Goal: Information Seeking & Learning: Learn about a topic

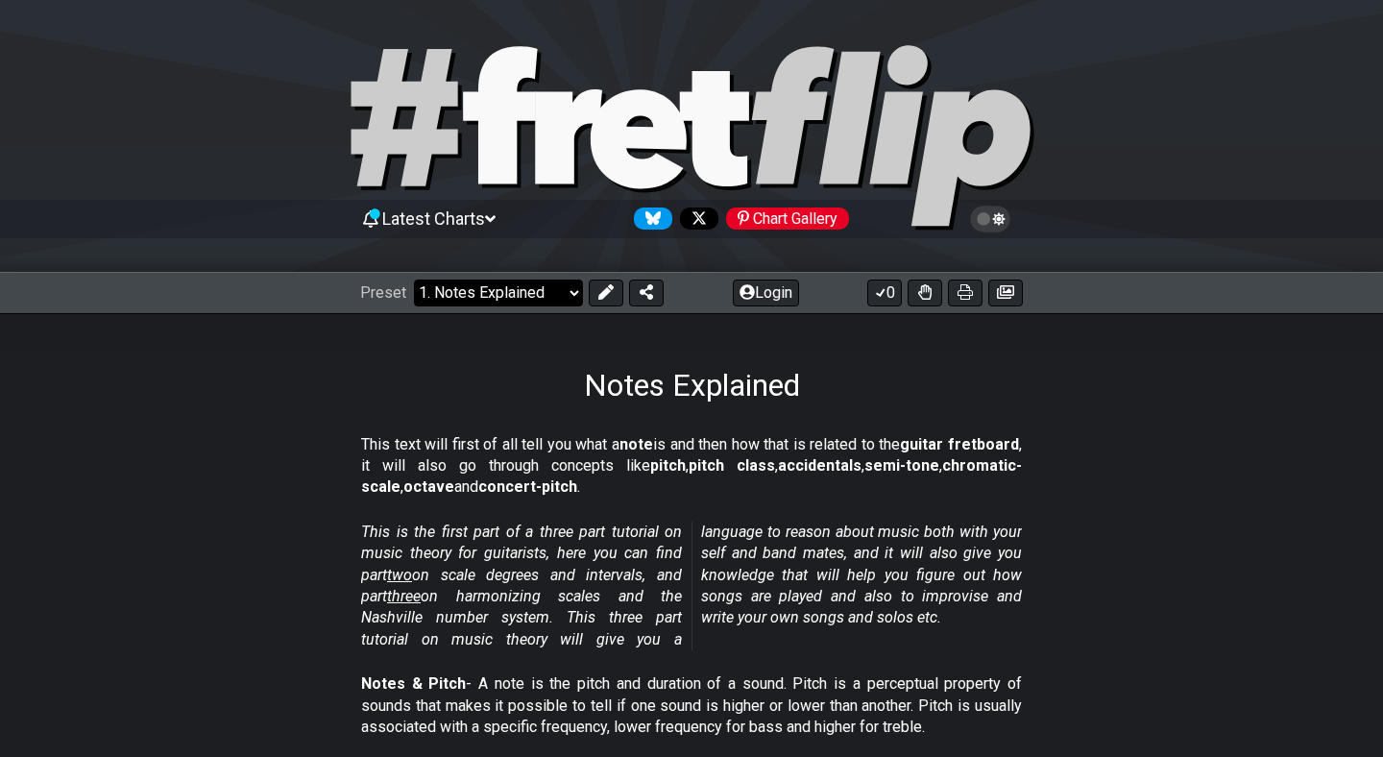
click at [569, 294] on select "Welcome to #fretflip! Initial Preset Custom Preset Minor Pentatonic Major Penta…" at bounding box center [498, 292] width 169 height 27
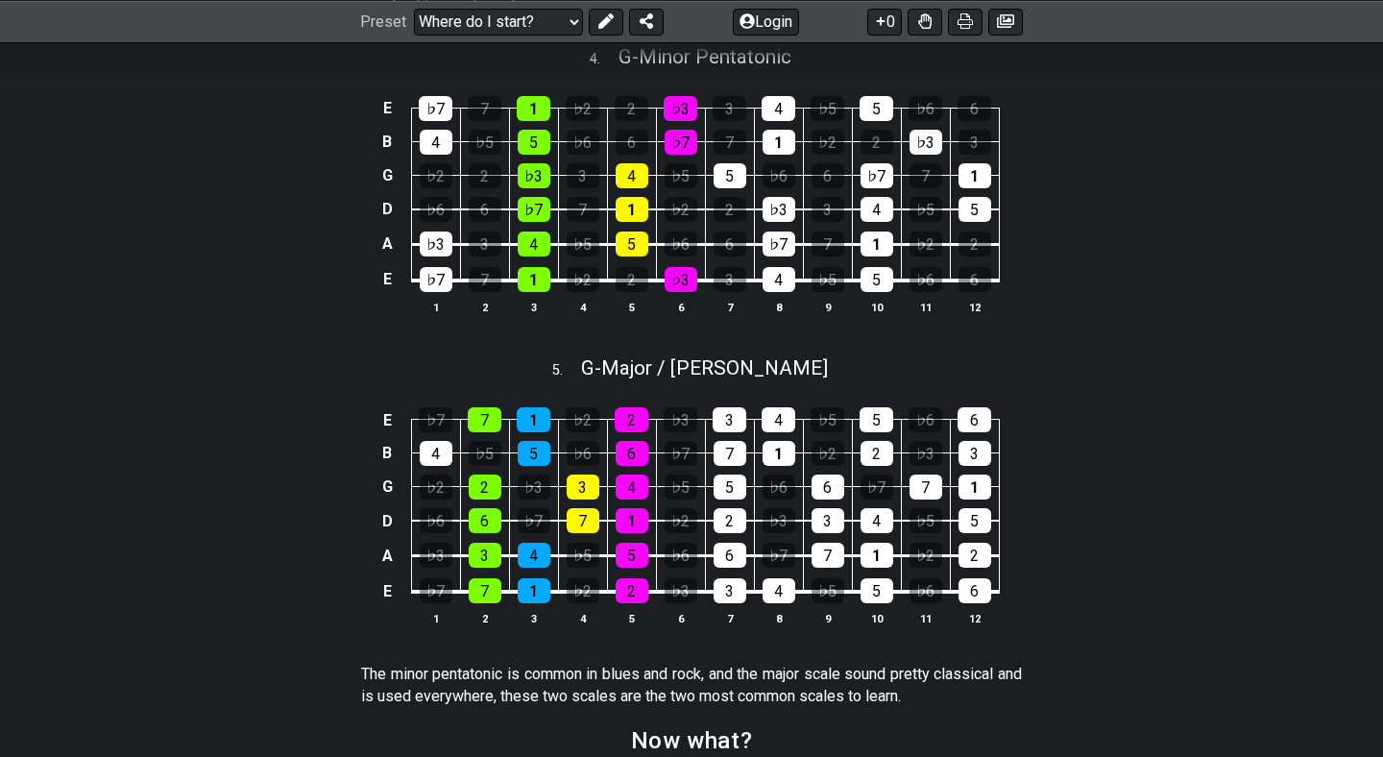
scroll to position [2236, 0]
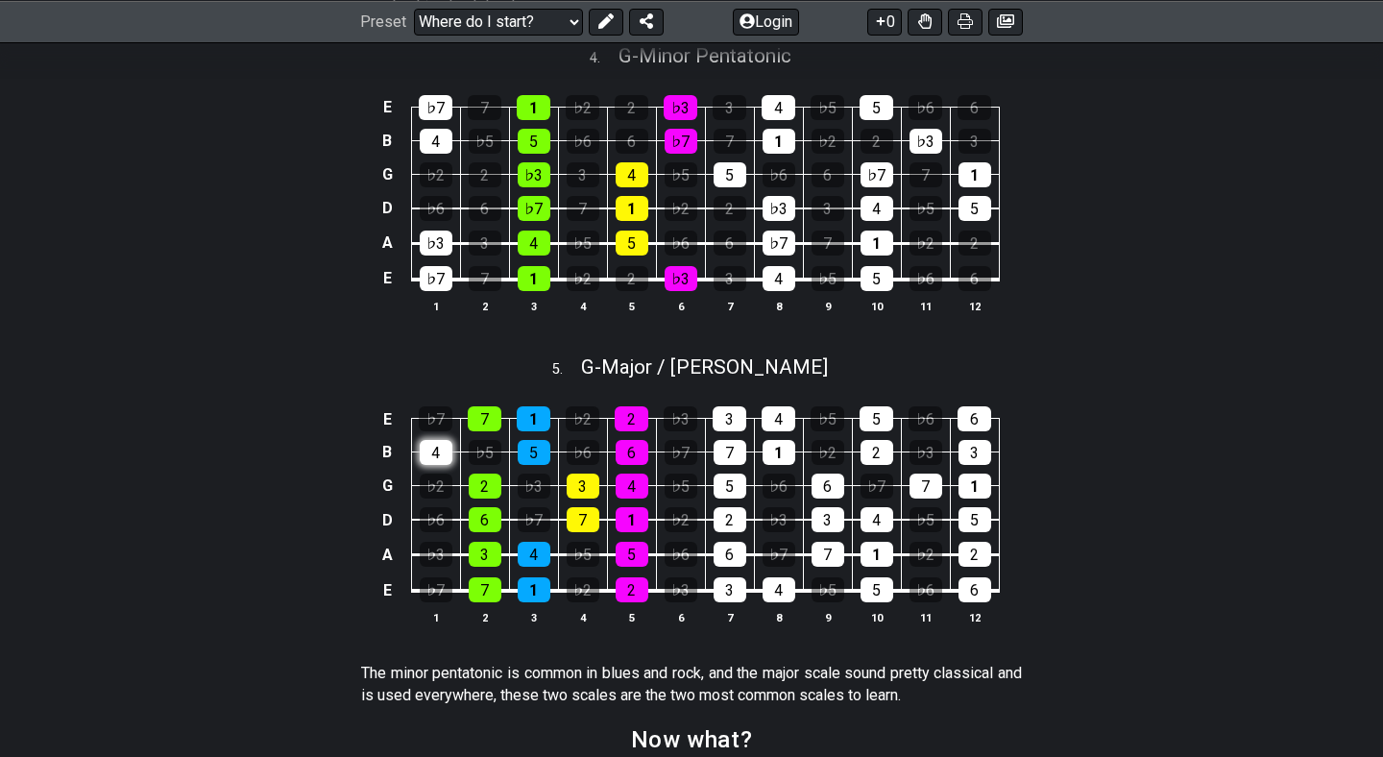
click at [441, 465] on div "4" at bounding box center [436, 452] width 33 height 25
click at [427, 459] on div "4" at bounding box center [436, 452] width 33 height 25
click at [435, 452] on div "4" at bounding box center [436, 452] width 33 height 25
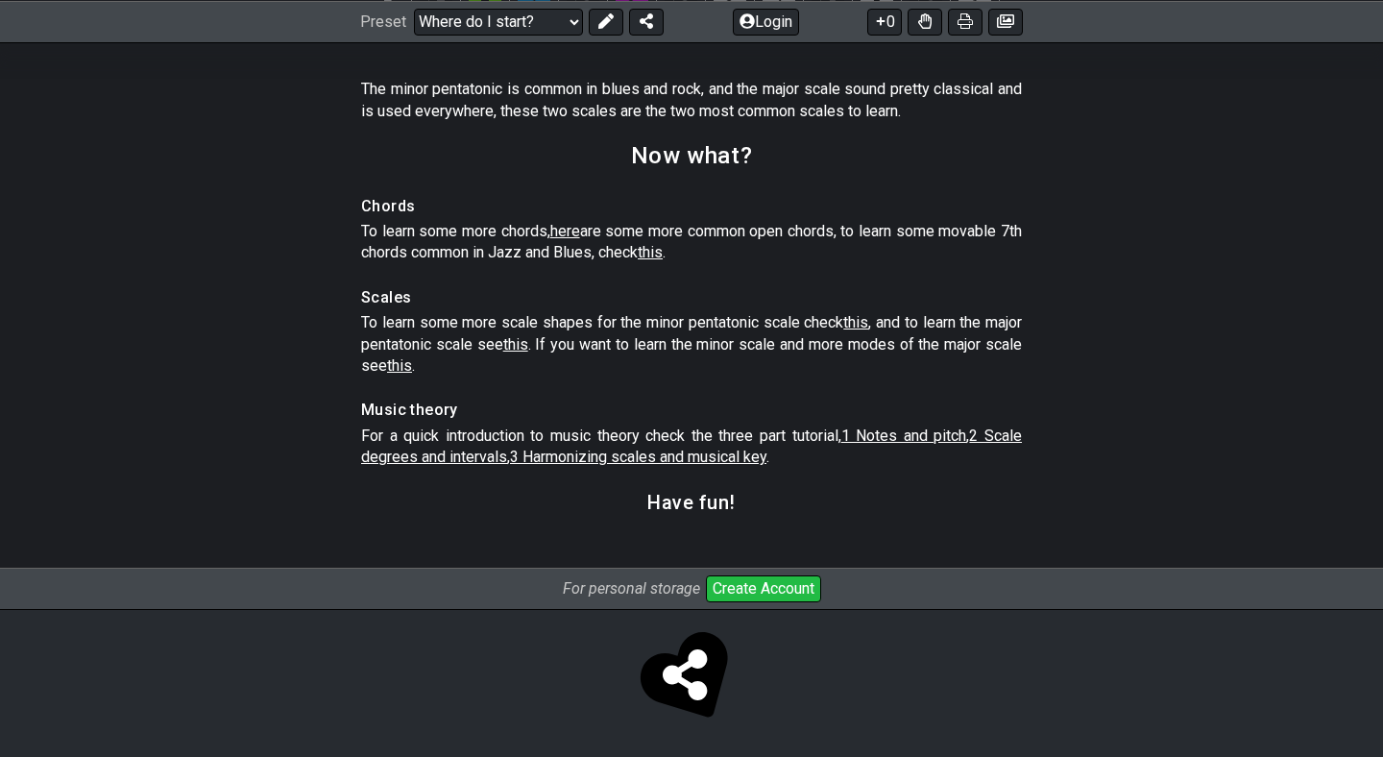
scroll to position [2819, 0]
click at [568, 18] on select "Welcome to #fretflip! Initial Preset Custom Preset Minor Pentatonic Major Penta…" at bounding box center [498, 21] width 169 height 27
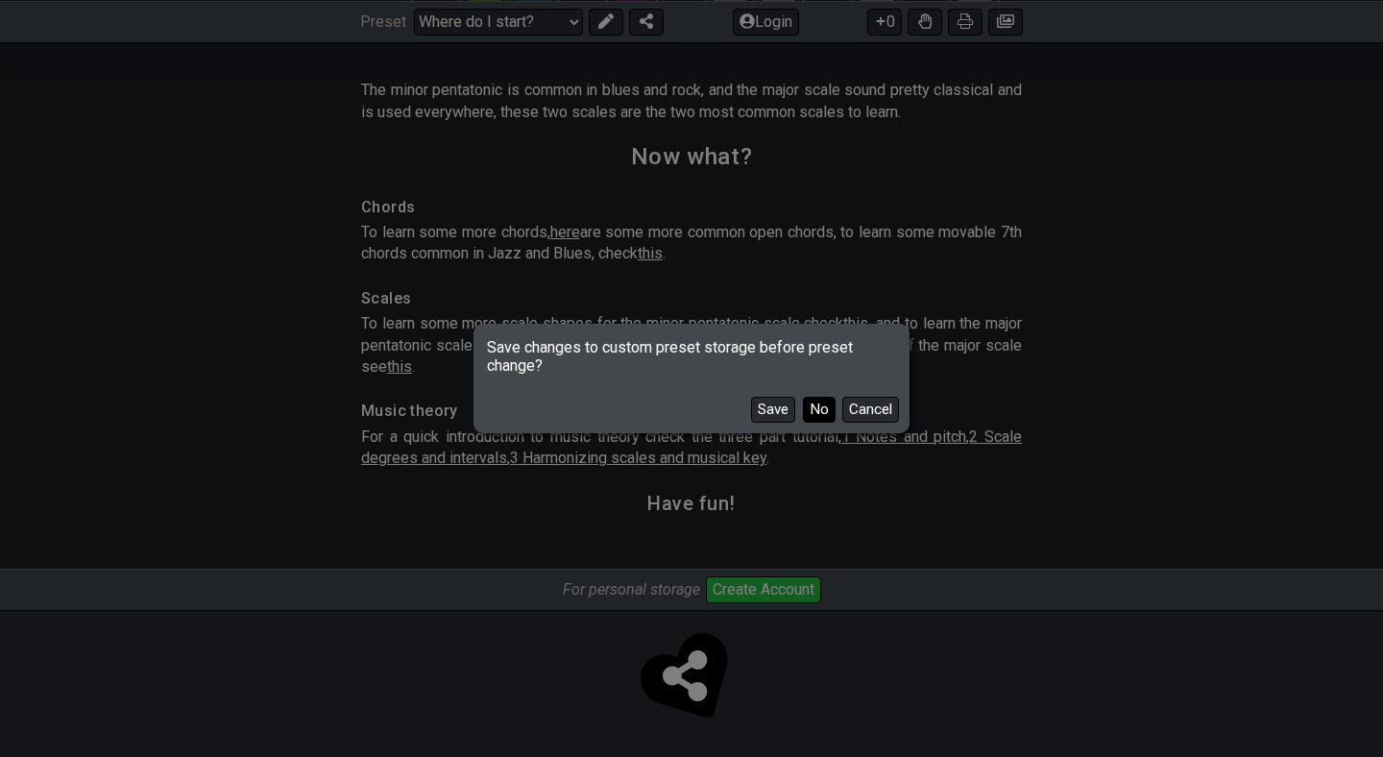
click at [819, 404] on button "No" at bounding box center [819, 410] width 33 height 26
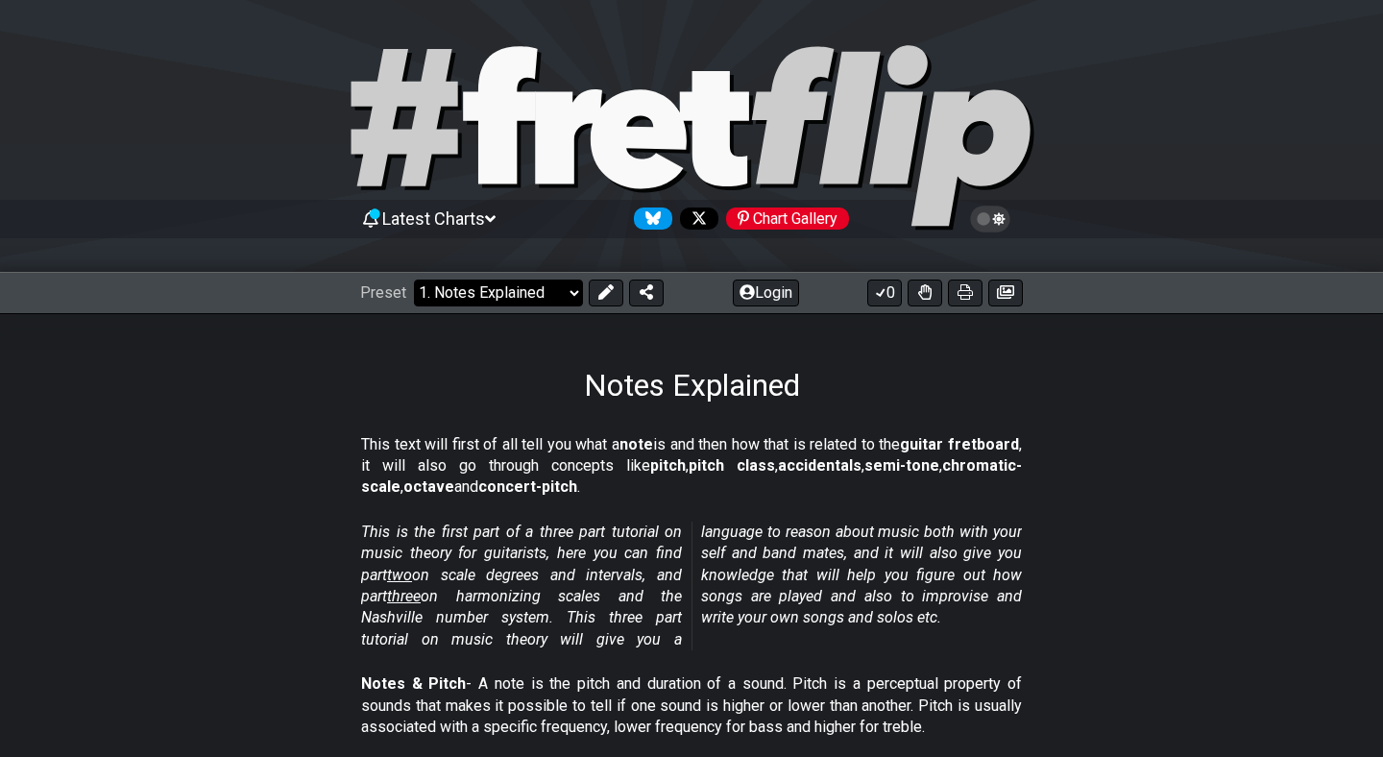
click at [578, 303] on select "Welcome to #fretflip! Initial Preset Custom Preset Minor Pentatonic Major Penta…" at bounding box center [498, 292] width 169 height 27
select select "/welcome"
select select "C"
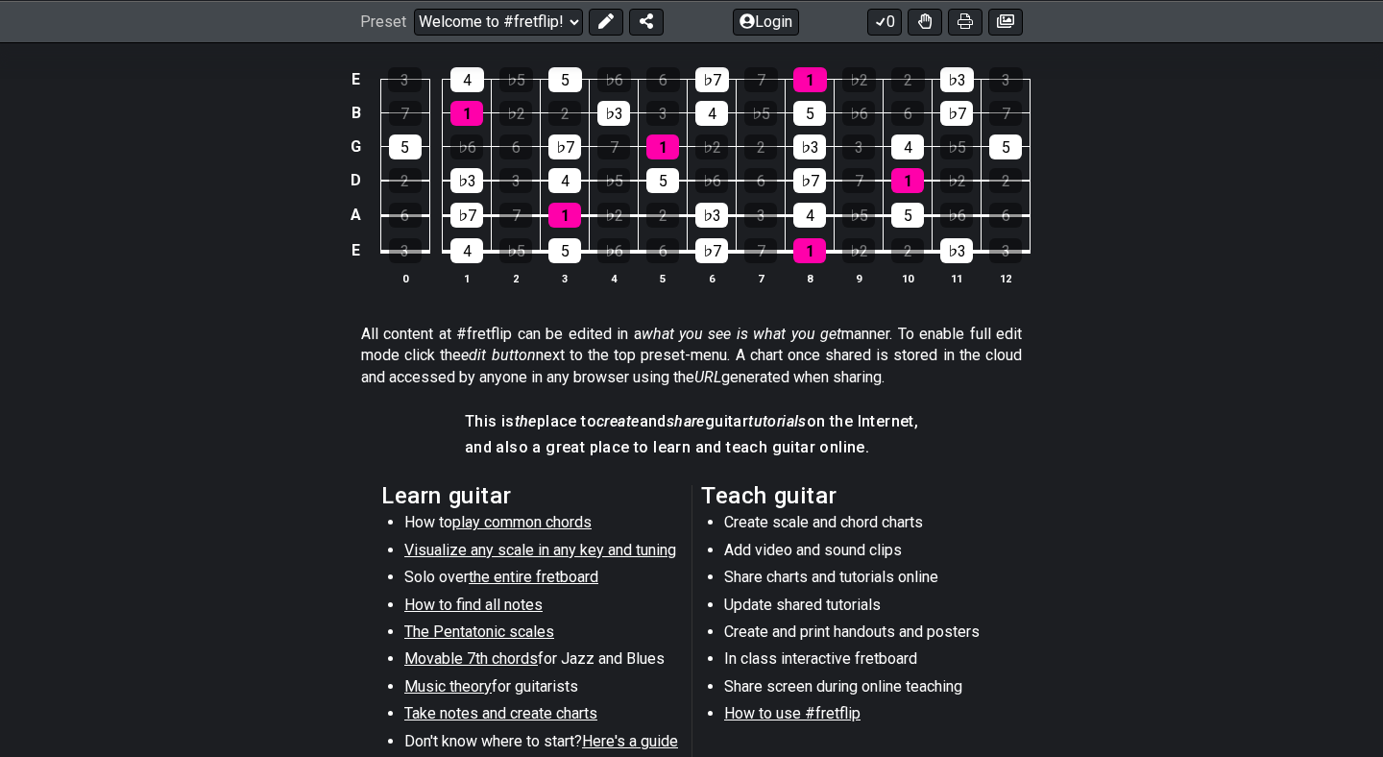
scroll to position [650, 0]
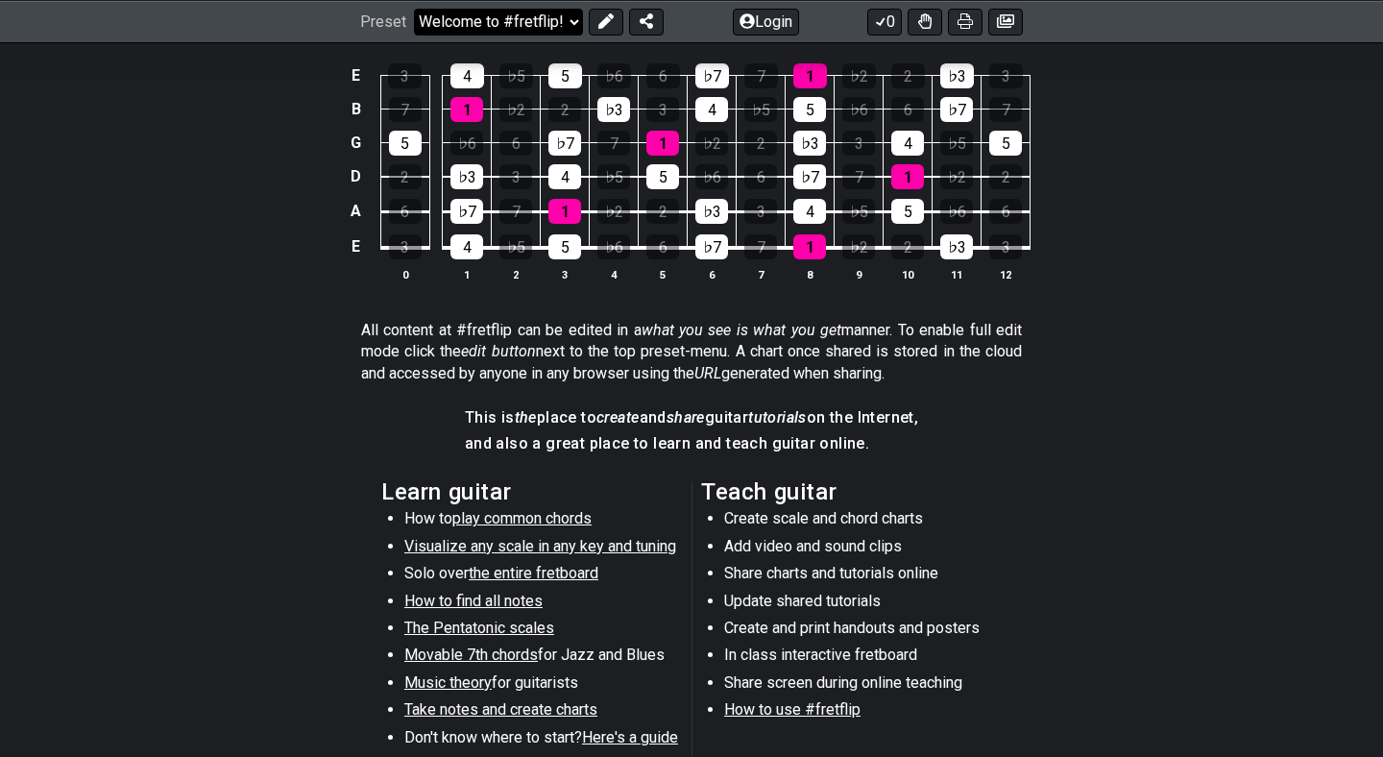
click at [465, 23] on select "Welcome to #fretflip! Initial Preset Custom Preset Minor Pentatonic Major Penta…" at bounding box center [498, 21] width 169 height 27
select select "/user-defined"
select select "A"
select select "Testing 1, 3 and 4"
select select "C"
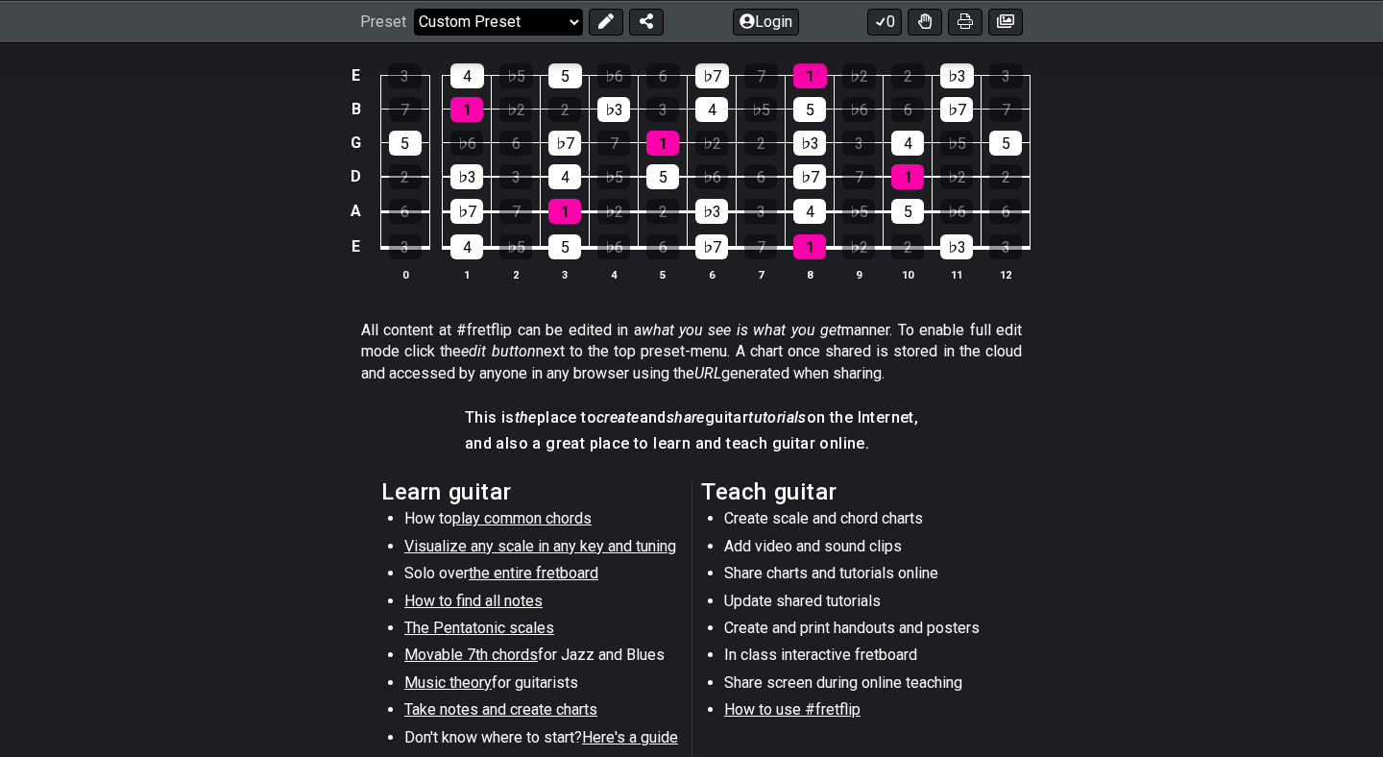
select select "C"
select select "A"
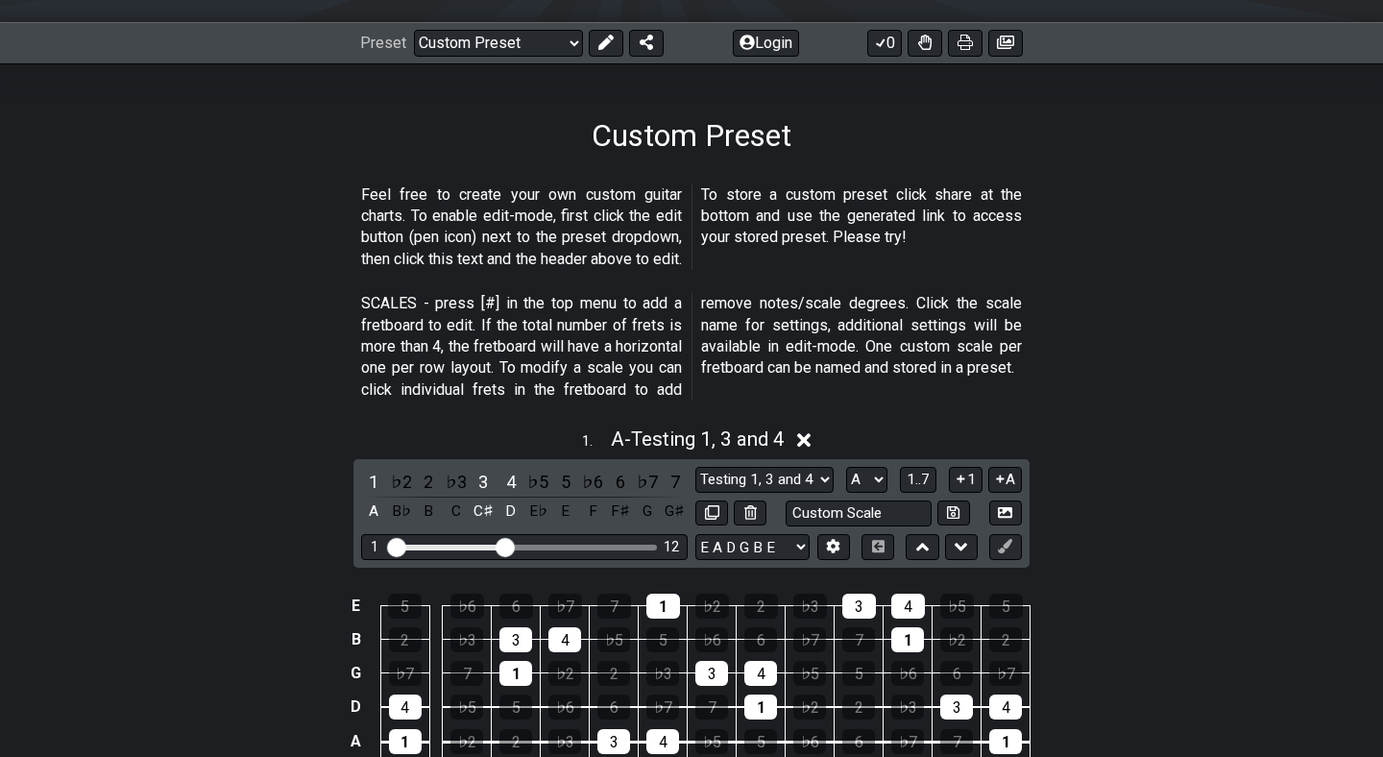
scroll to position [0, 0]
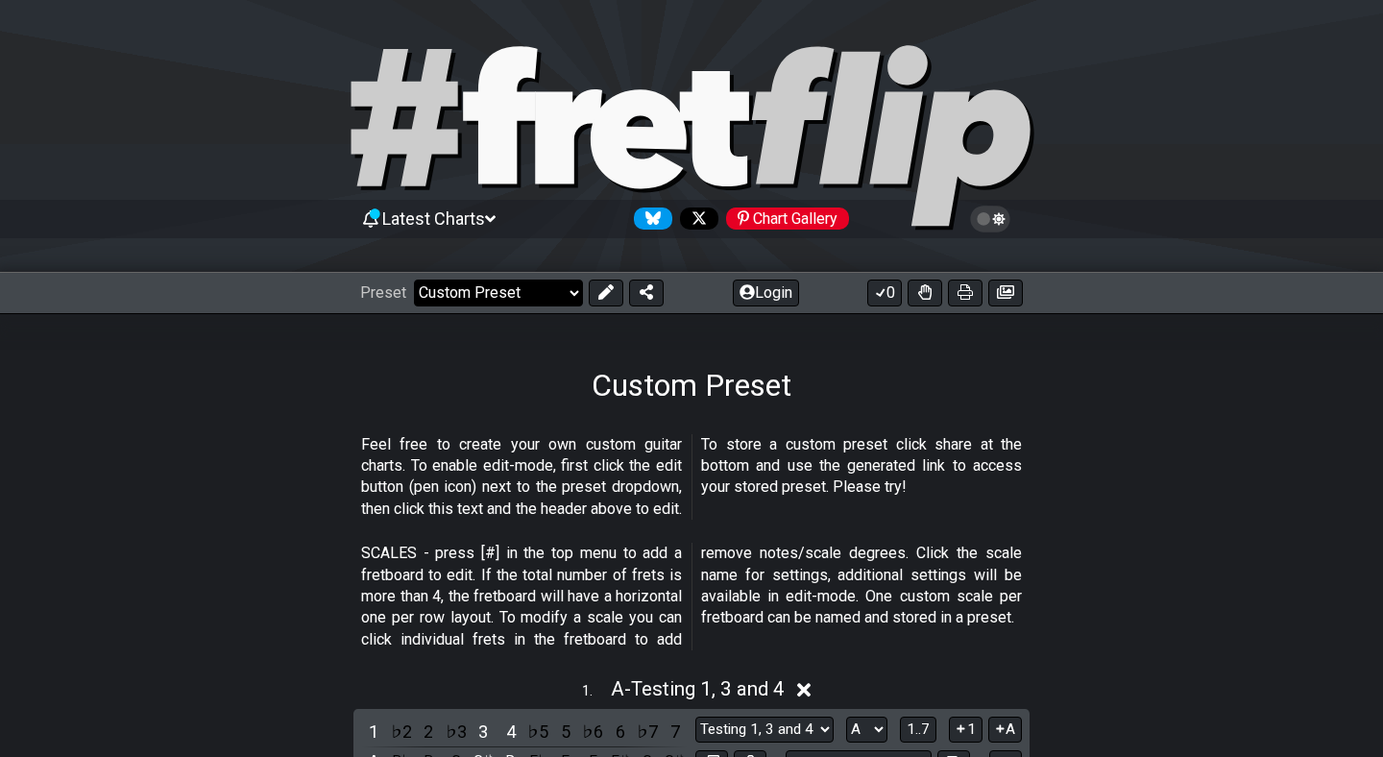
click at [508, 290] on select "Welcome to #fretflip! Initial Preset Custom Preset Minor Pentatonic Major Penta…" at bounding box center [498, 292] width 169 height 27
select select "/musical-notes-explained"
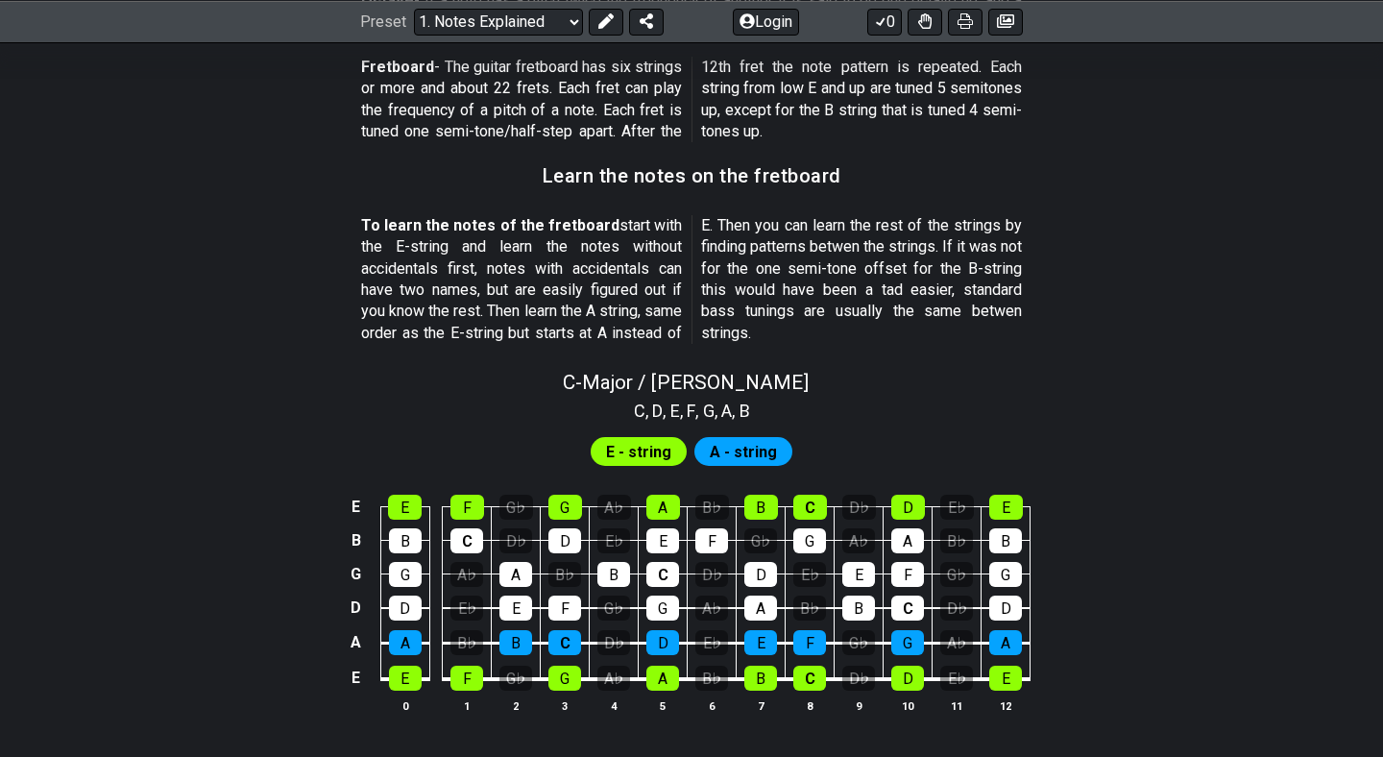
scroll to position [1614, 0]
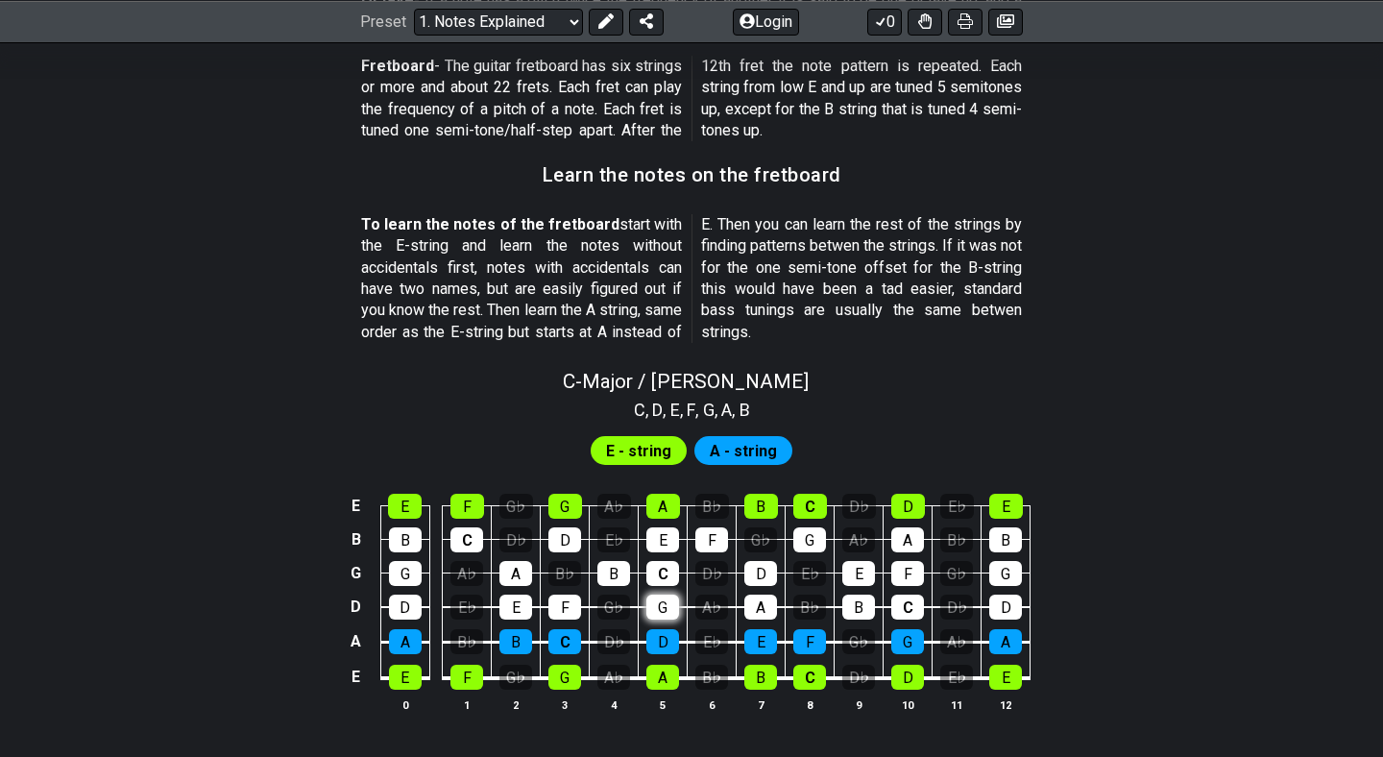
click at [659, 594] on div "G" at bounding box center [662, 606] width 33 height 25
click at [740, 437] on span "A - string" at bounding box center [743, 451] width 67 height 28
click at [600, 436] on div "E - string" at bounding box center [639, 450] width 96 height 29
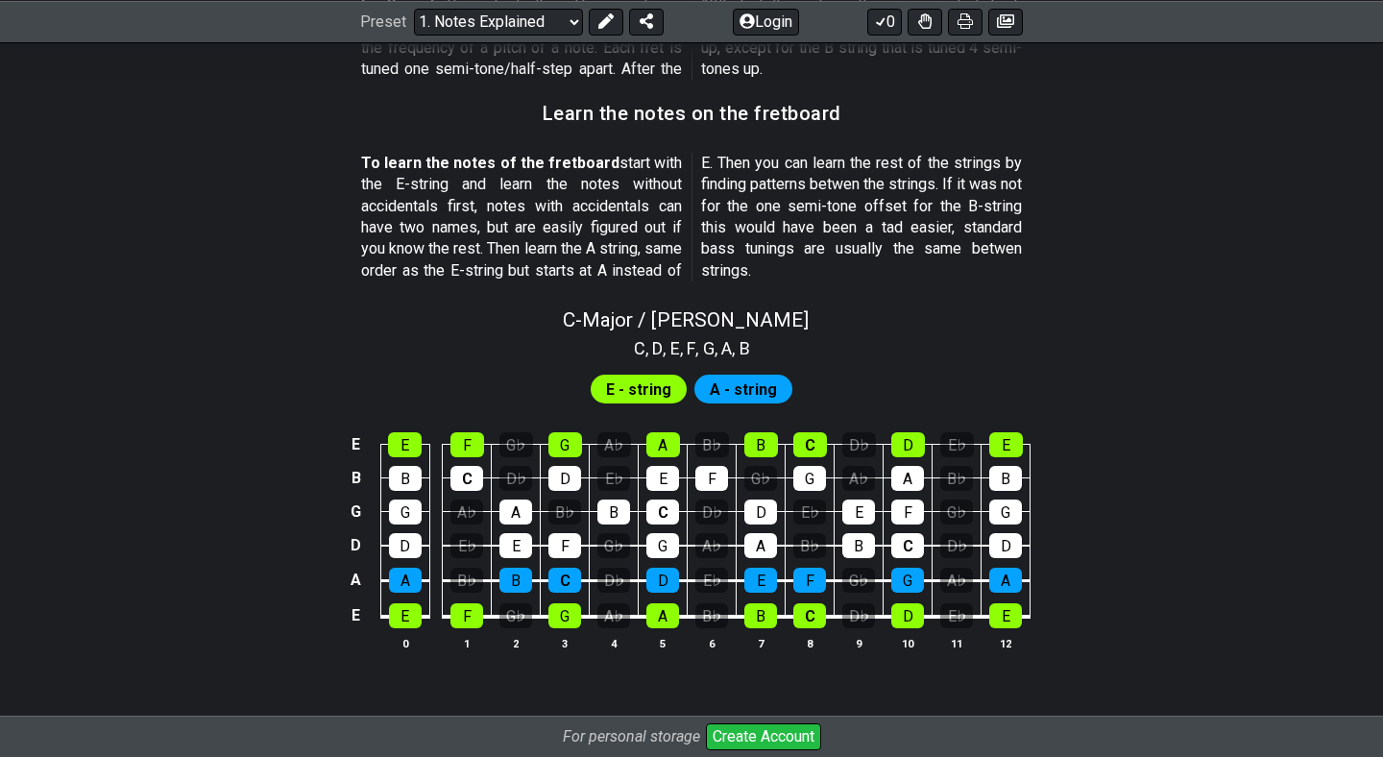
scroll to position [1677, 0]
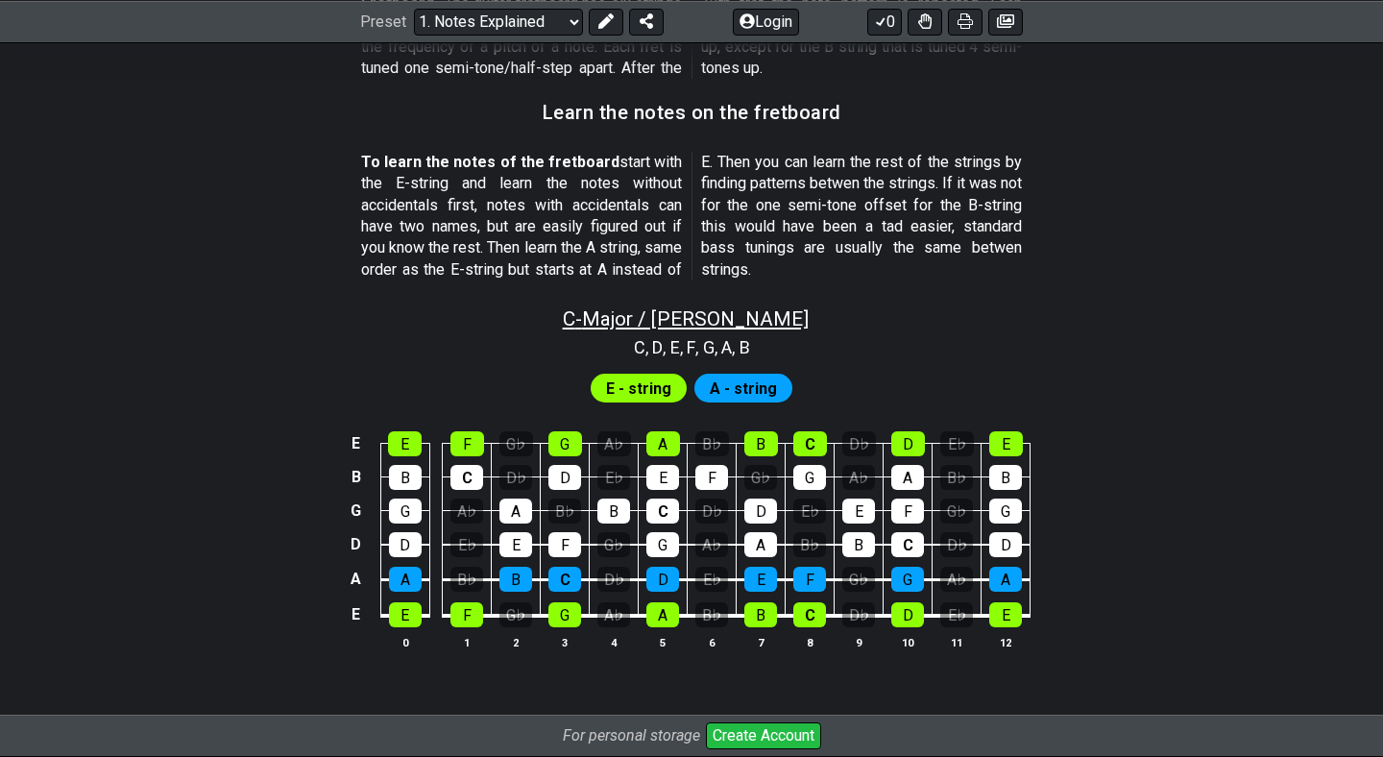
click at [667, 307] on span "C - Major / Ionian" at bounding box center [686, 318] width 246 height 23
select select "C"
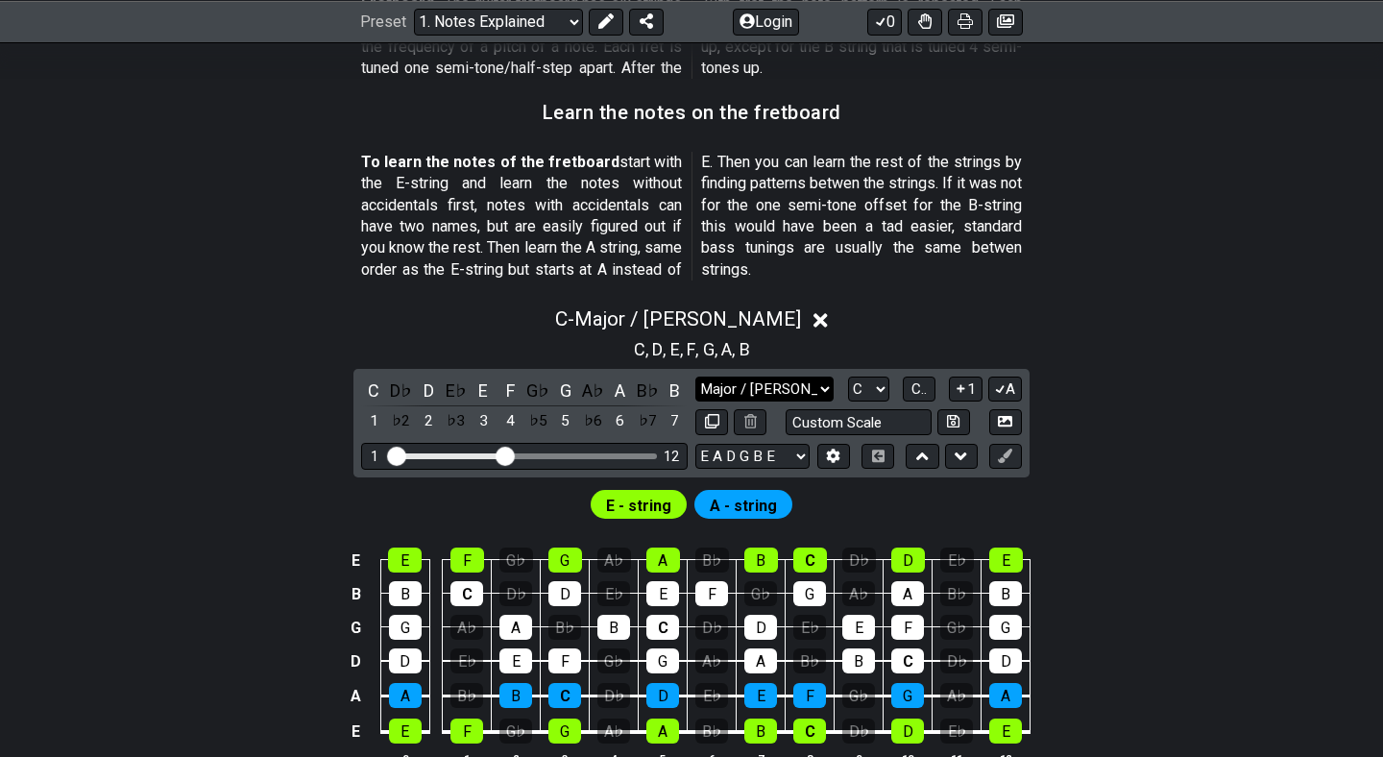
click at [789, 376] on select "Major / Ionian Custom Scale Minor Pentatonic Major Pentatonic Minor Blues Major…" at bounding box center [764, 389] width 138 height 26
click at [824, 376] on select "Major / Ionian Custom Scale Minor Pentatonic Major Pentatonic Minor Blues Major…" at bounding box center [764, 389] width 138 height 26
click at [619, 453] on div "Visible fret range" at bounding box center [525, 456] width 266 height 6
click at [616, 453] on div "Visible fret range" at bounding box center [525, 456] width 266 height 6
click at [520, 453] on div "Visible fret range" at bounding box center [525, 456] width 266 height 6
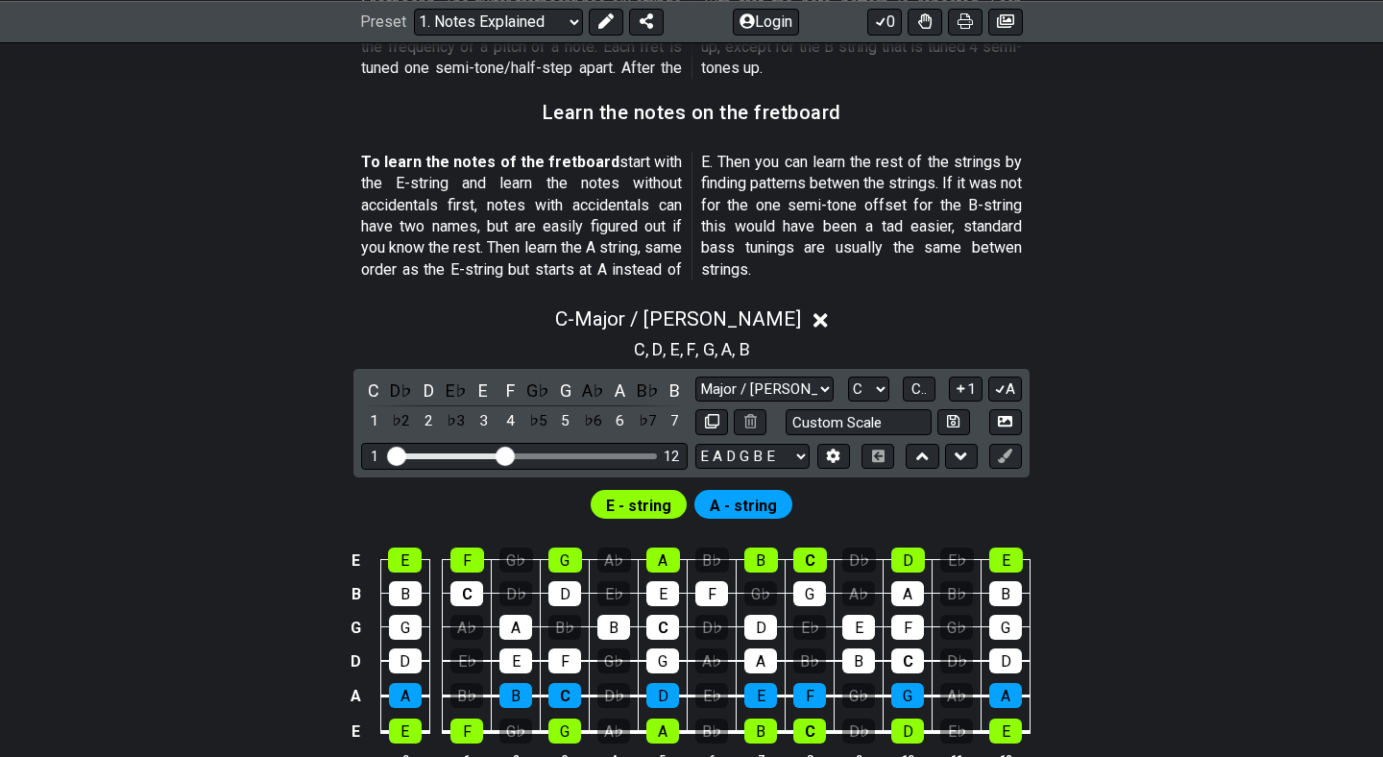
click at [505, 454] on input "Visible fret range" at bounding box center [524, 454] width 273 height 0
drag, startPoint x: 509, startPoint y: 435, endPoint x: 554, endPoint y: 435, distance: 45.1
click at [554, 454] on input "Visible fret range" at bounding box center [524, 454] width 273 height 0
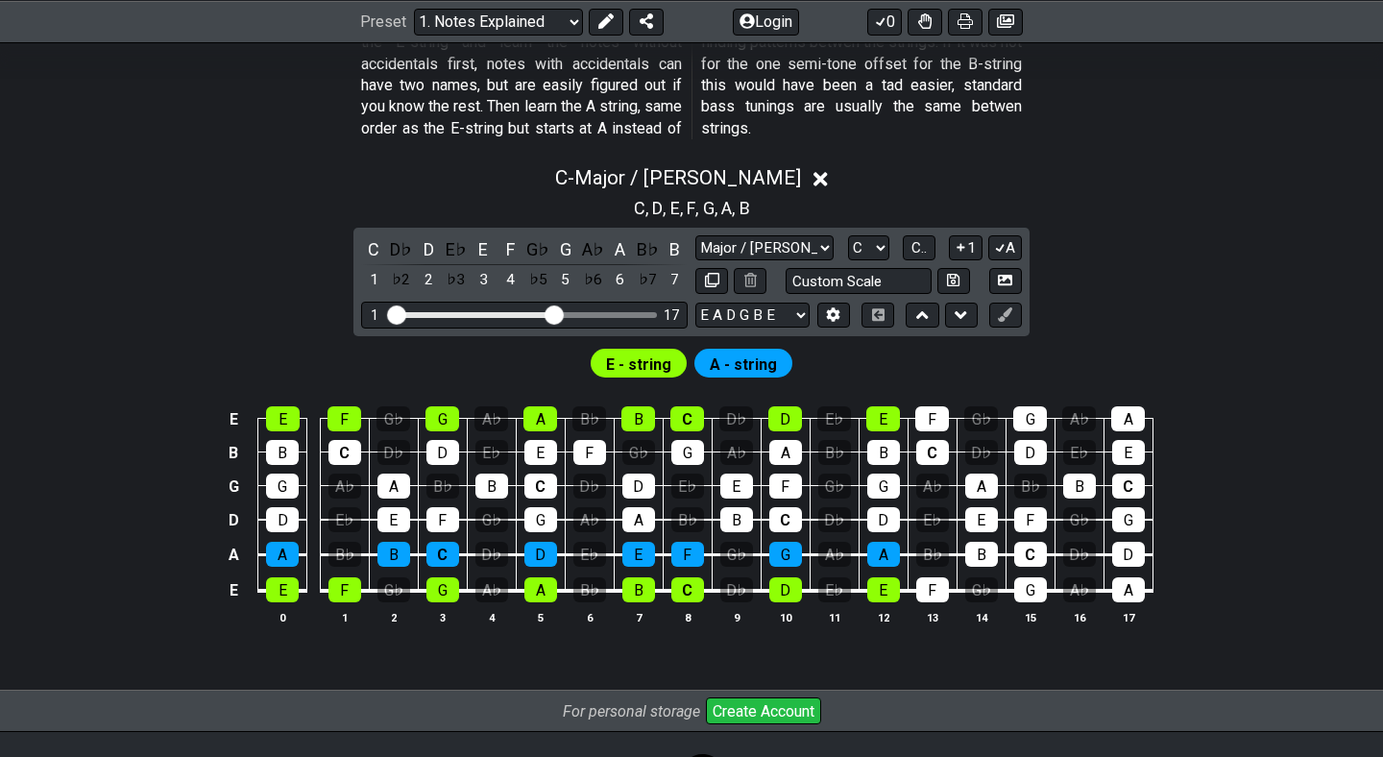
scroll to position [1808, 0]
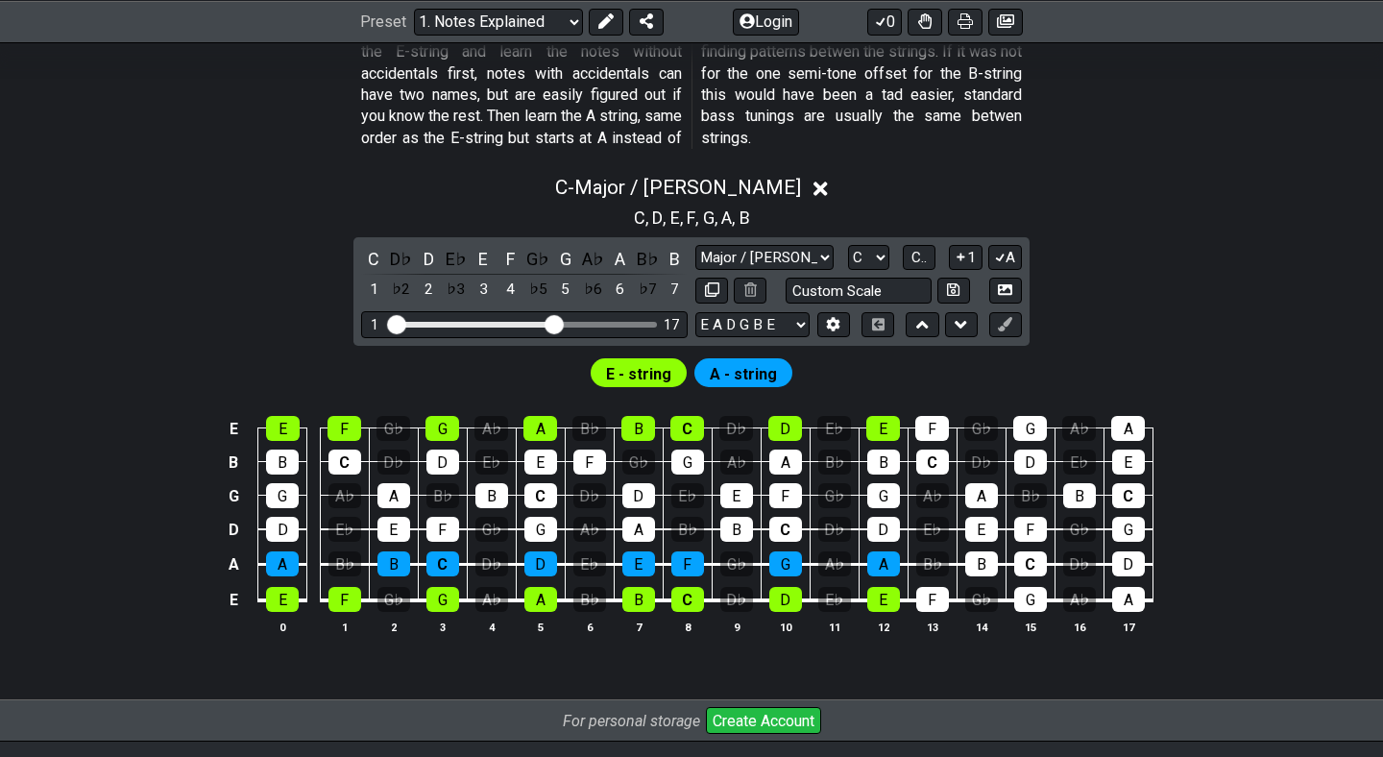
click at [813, 179] on icon at bounding box center [820, 189] width 14 height 20
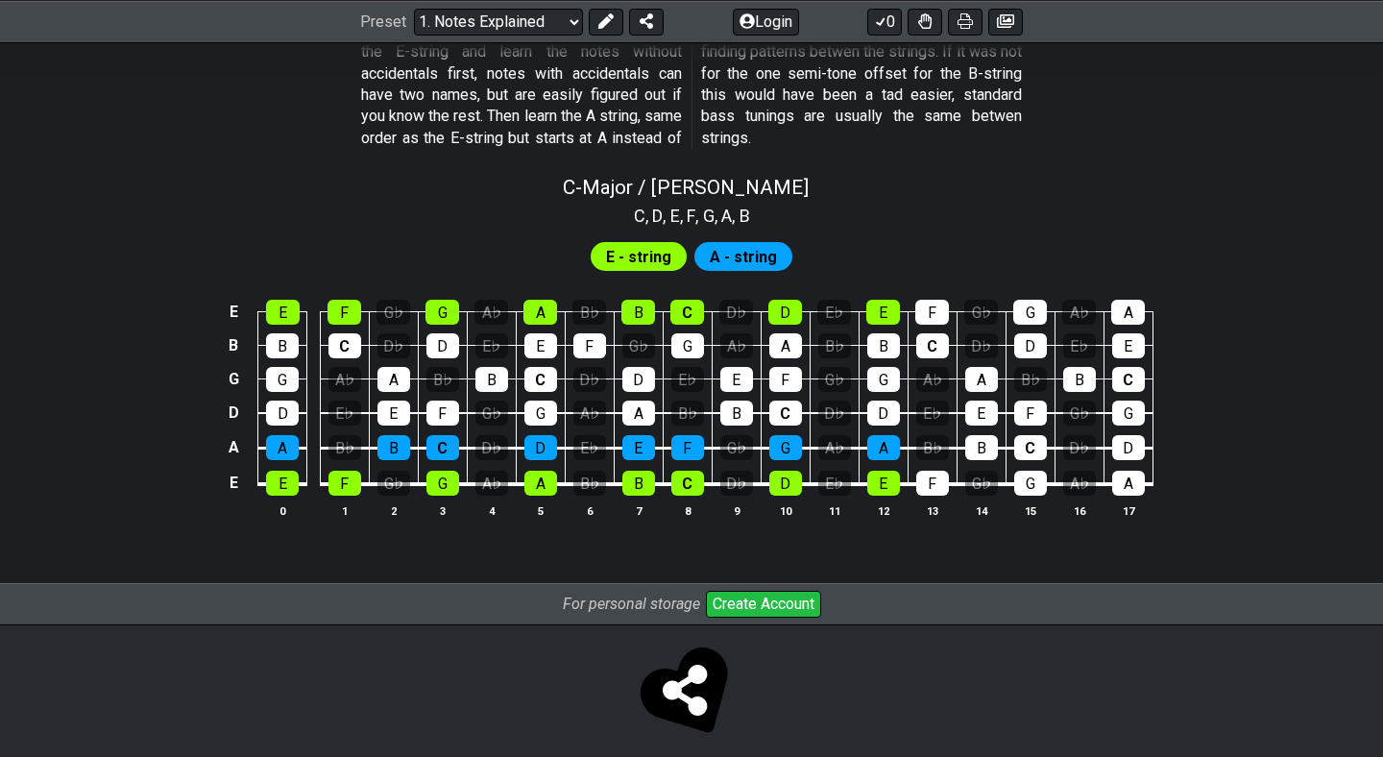
scroll to position [1803, 0]
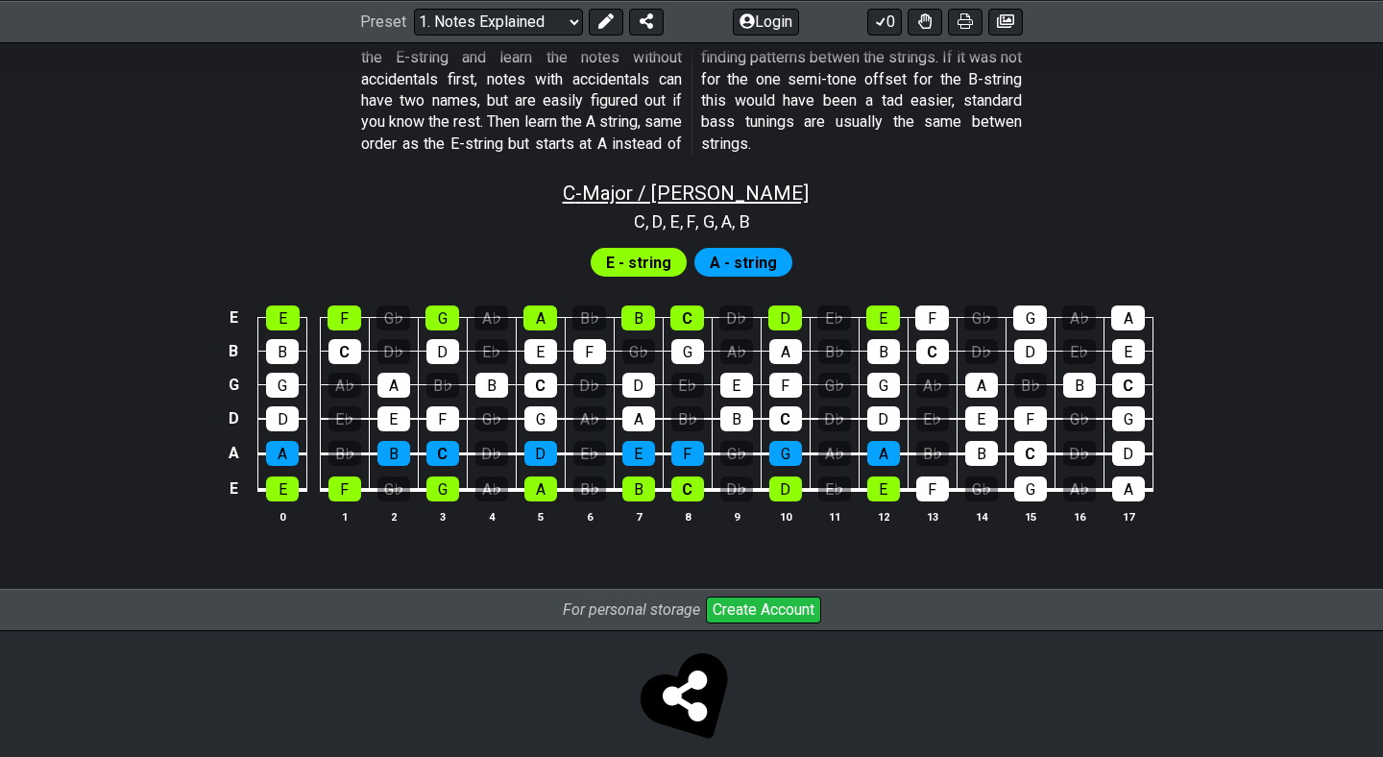
click at [752, 182] on span "C - Major / Ionian" at bounding box center [686, 193] width 246 height 23
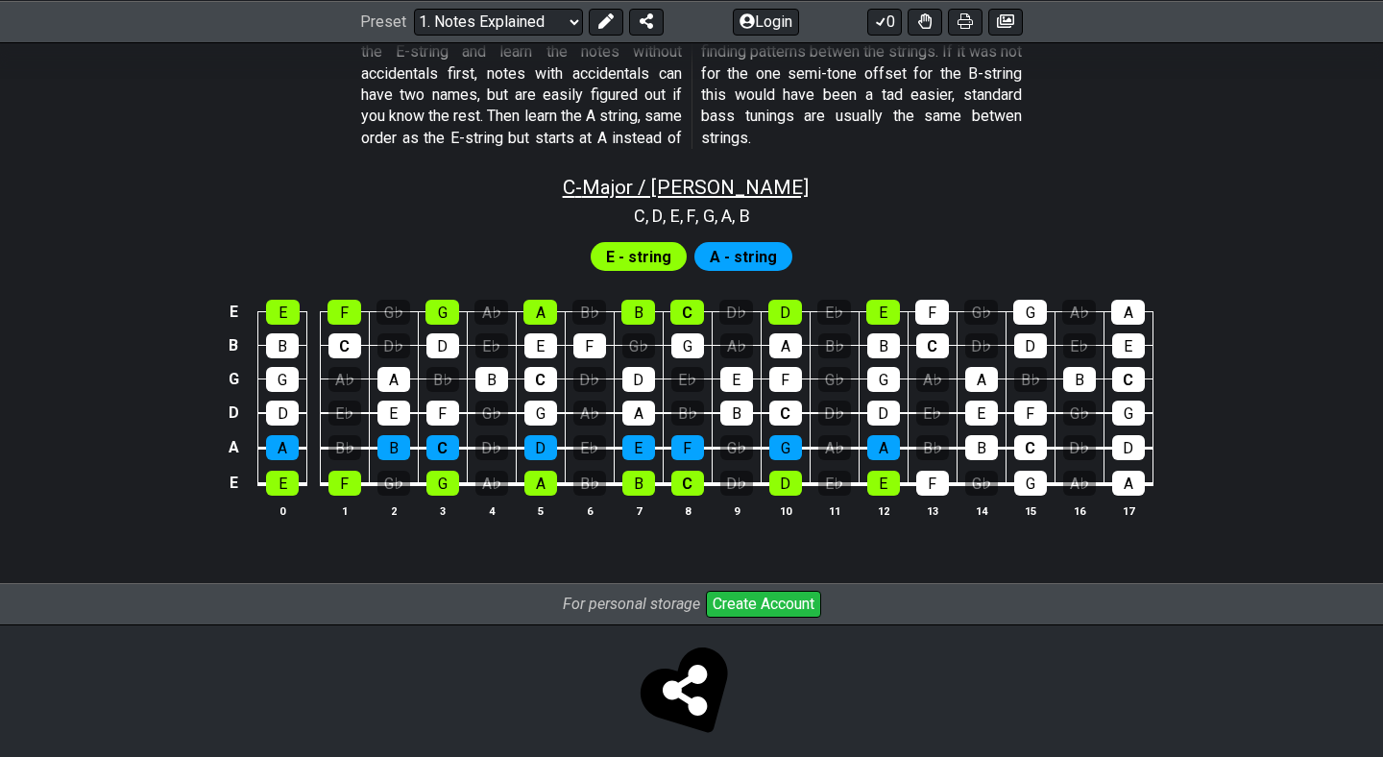
select select "C"
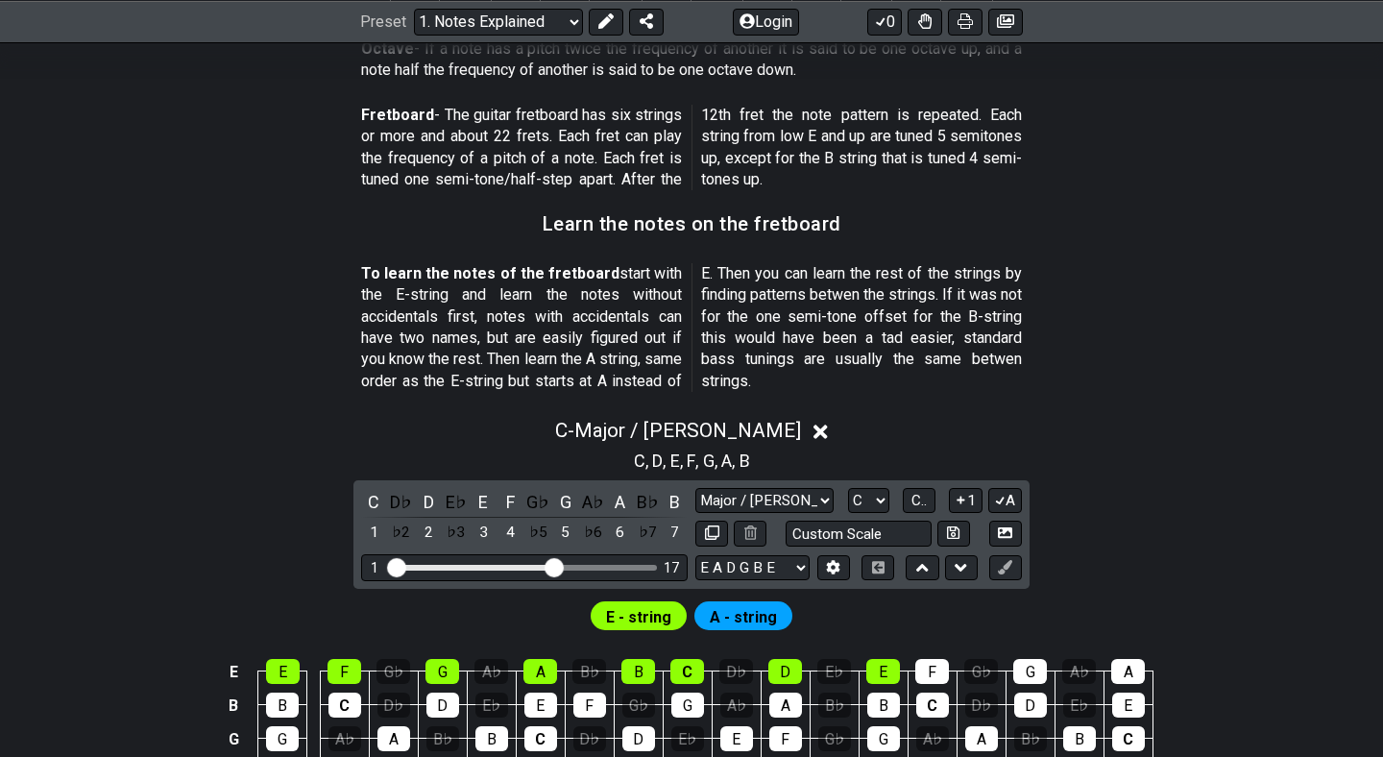
scroll to position [1557, 0]
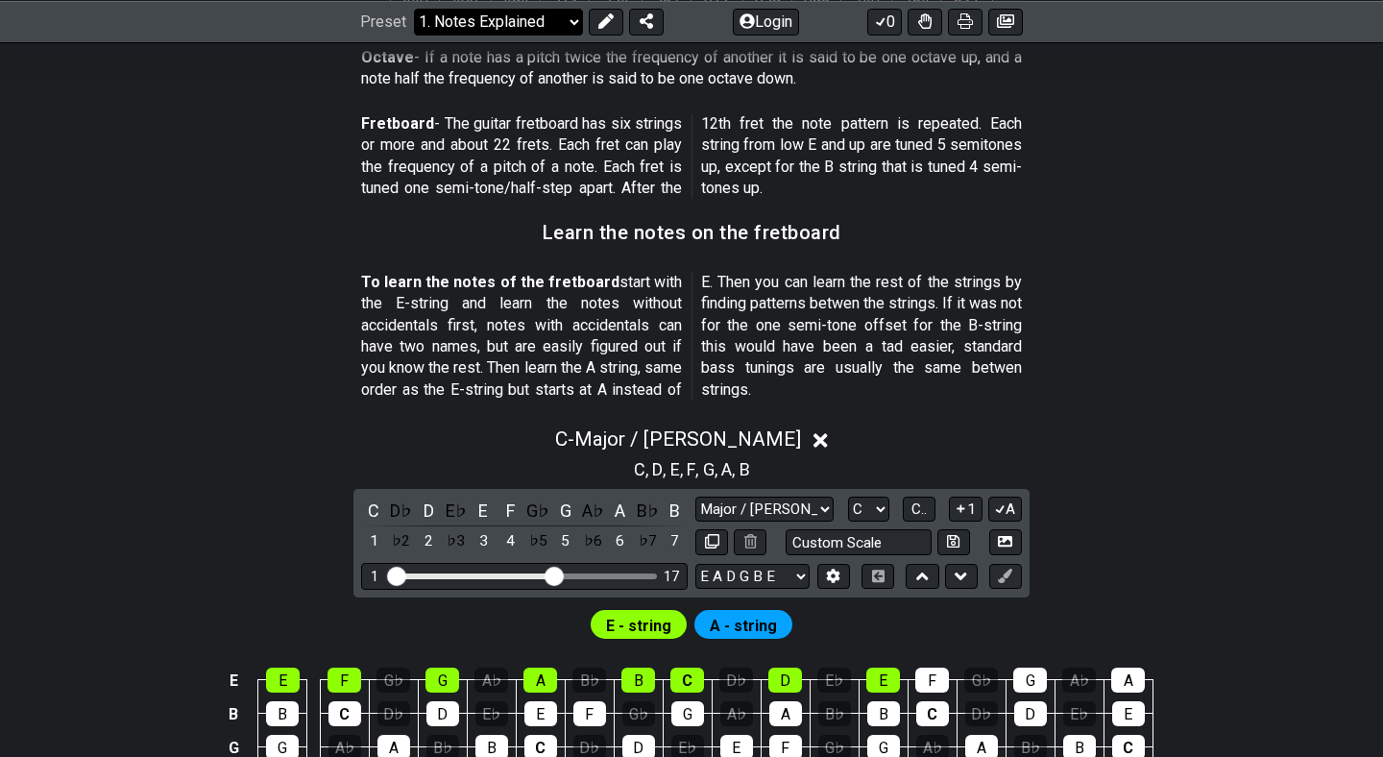
click at [529, 27] on select "Welcome to #fretflip! Initial Preset Custom Preset Minor Pentatonic Major Penta…" at bounding box center [498, 21] width 169 height 27
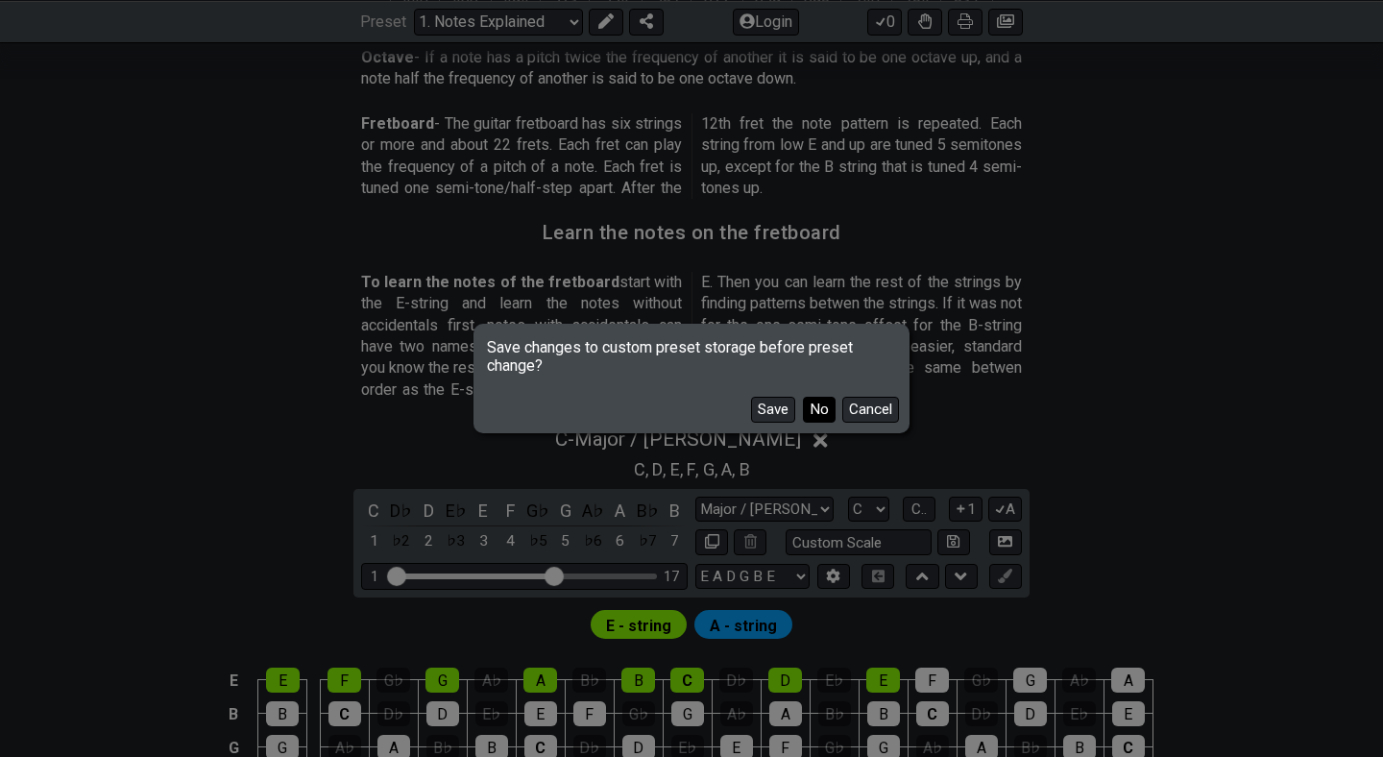
click at [819, 407] on button "No" at bounding box center [819, 410] width 33 height 26
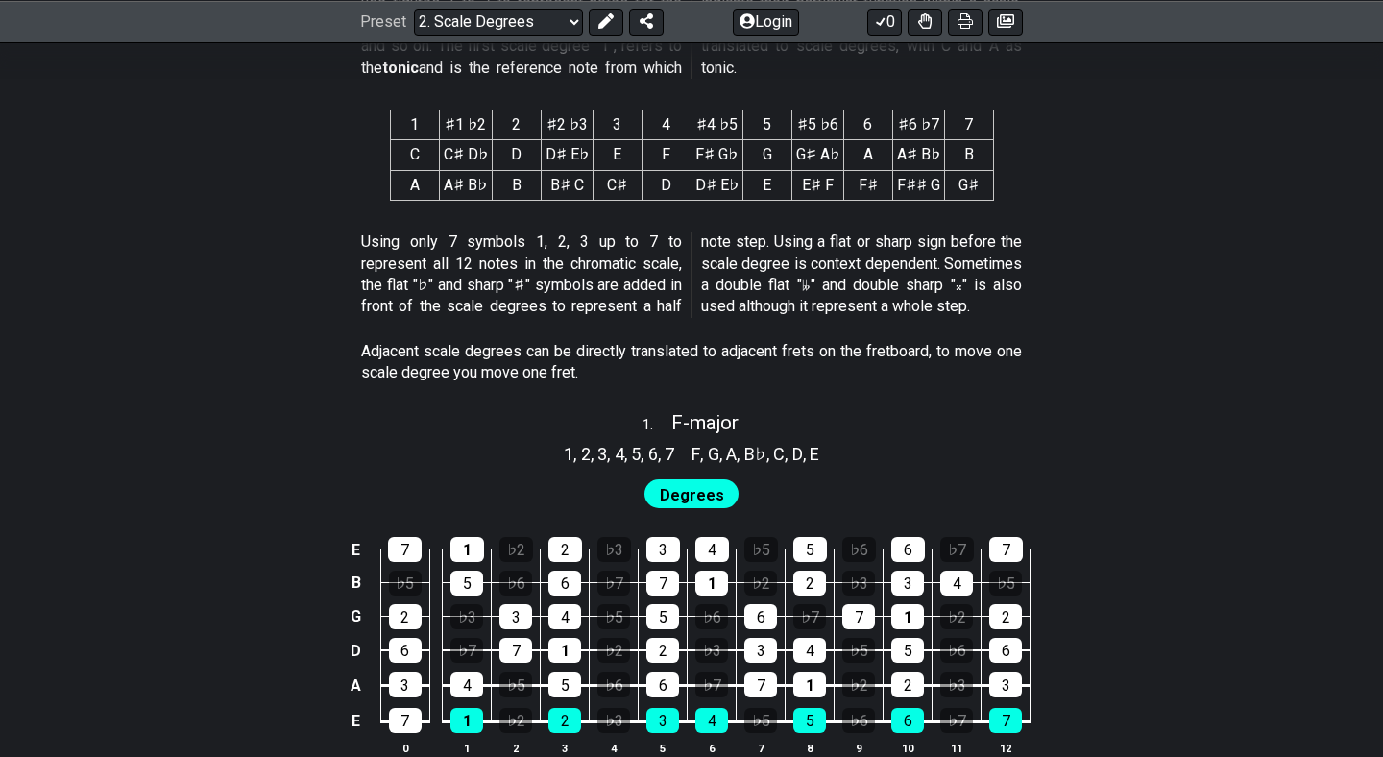
scroll to position [924, 0]
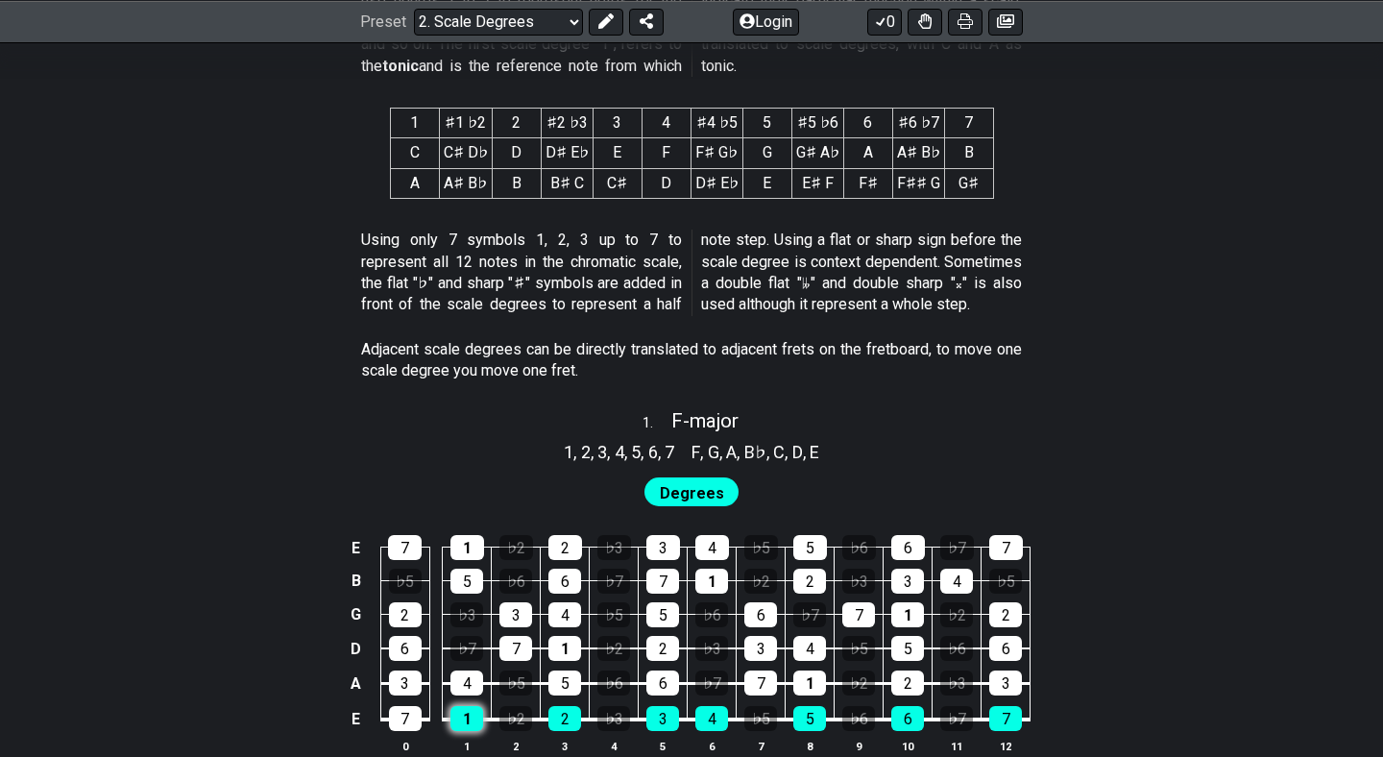
click at [468, 716] on div "1" at bounding box center [466, 718] width 33 height 25
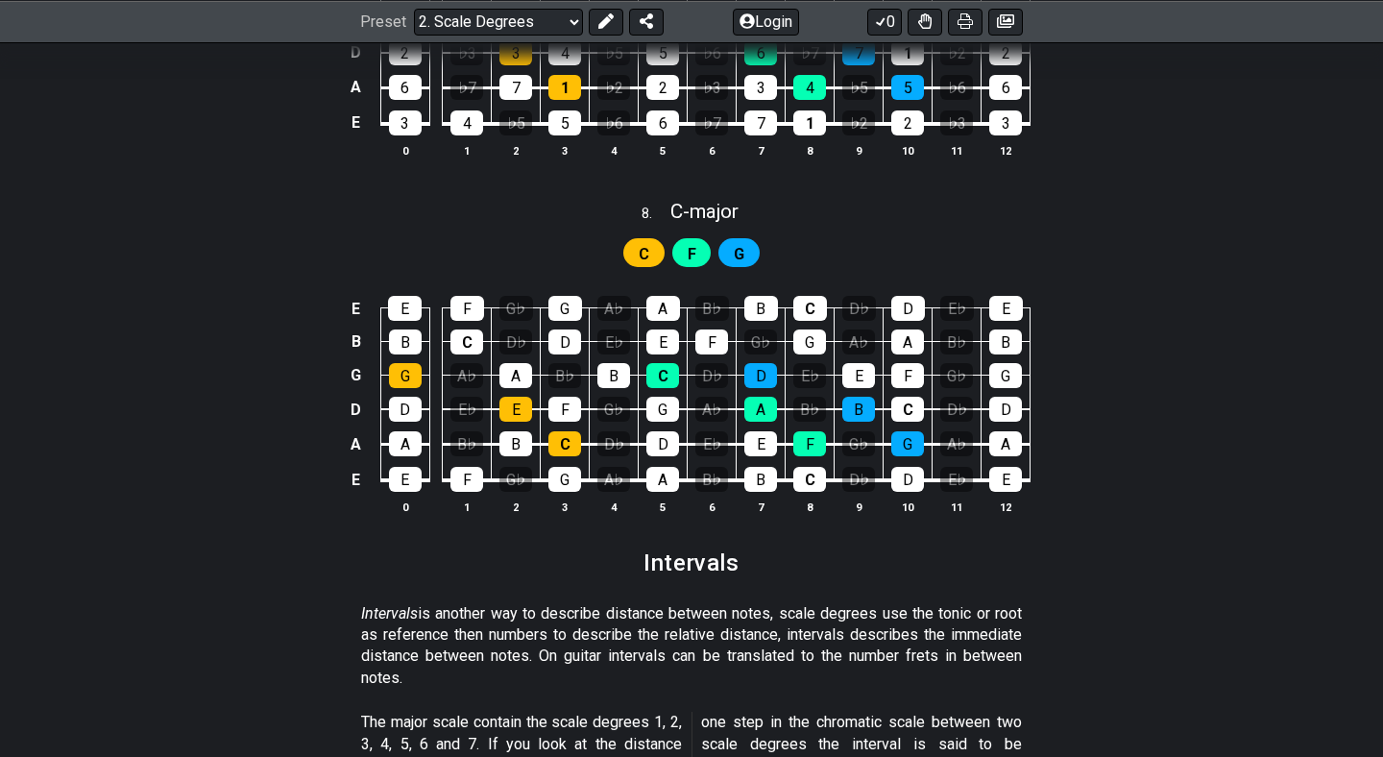
scroll to position [4446, 0]
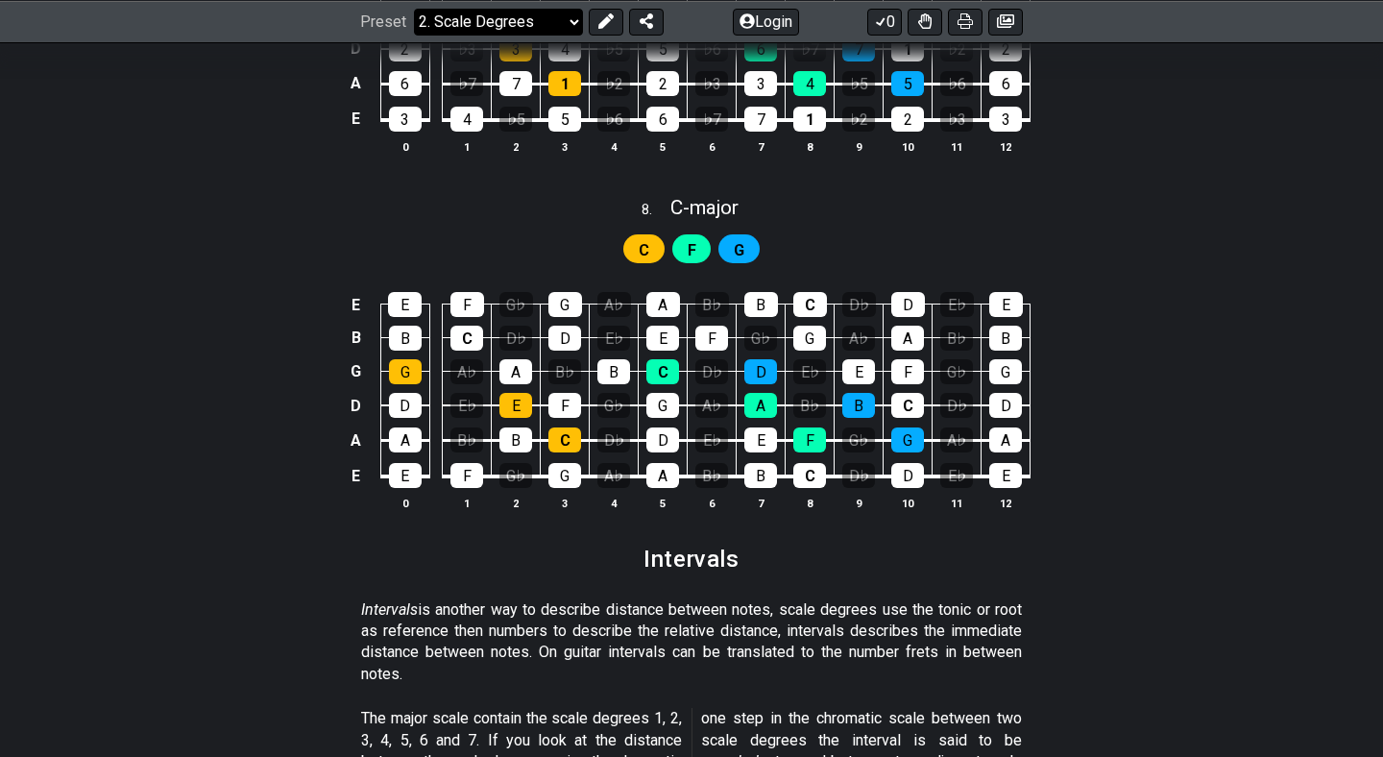
click at [569, 27] on select "Welcome to #fretflip! Initial Preset Custom Preset Minor Pentatonic Major Penta…" at bounding box center [498, 21] width 169 height 27
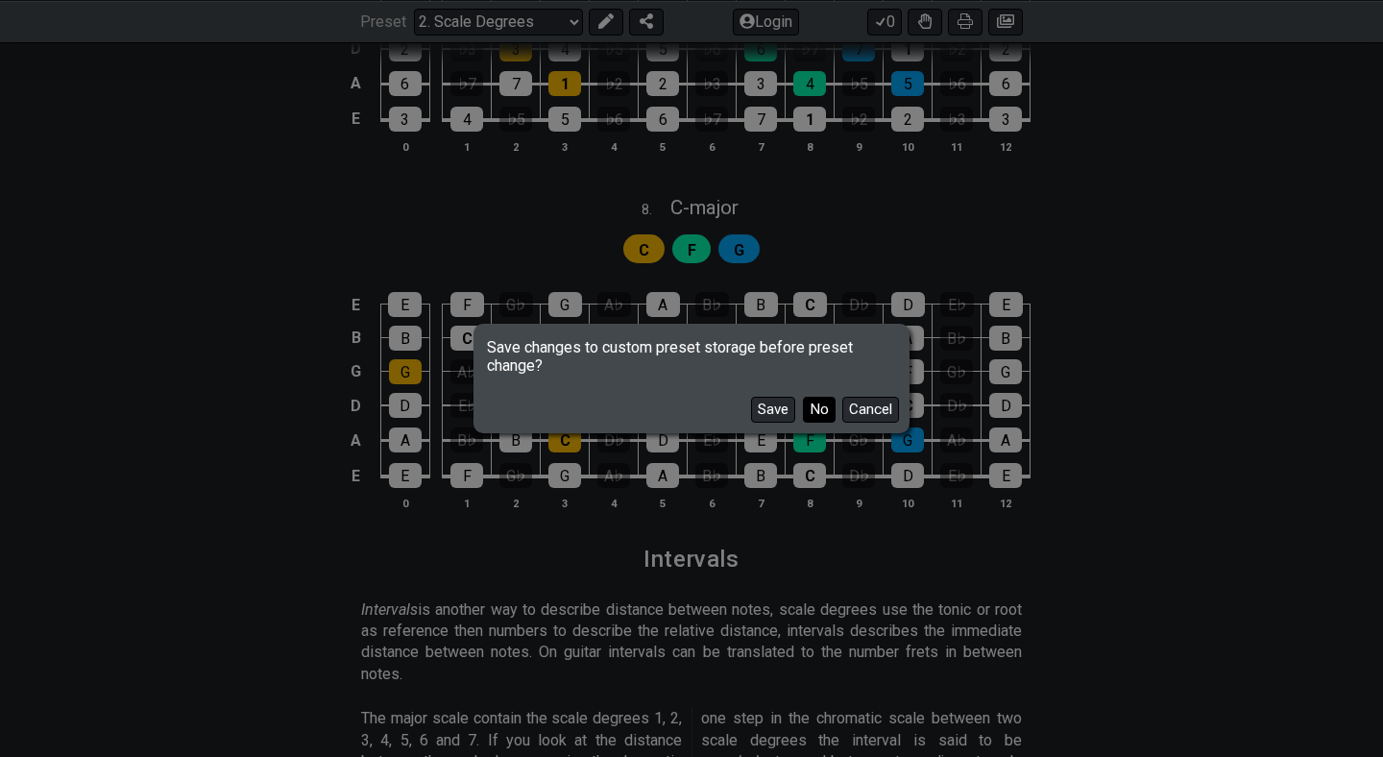
click at [819, 402] on button "No" at bounding box center [819, 410] width 33 height 26
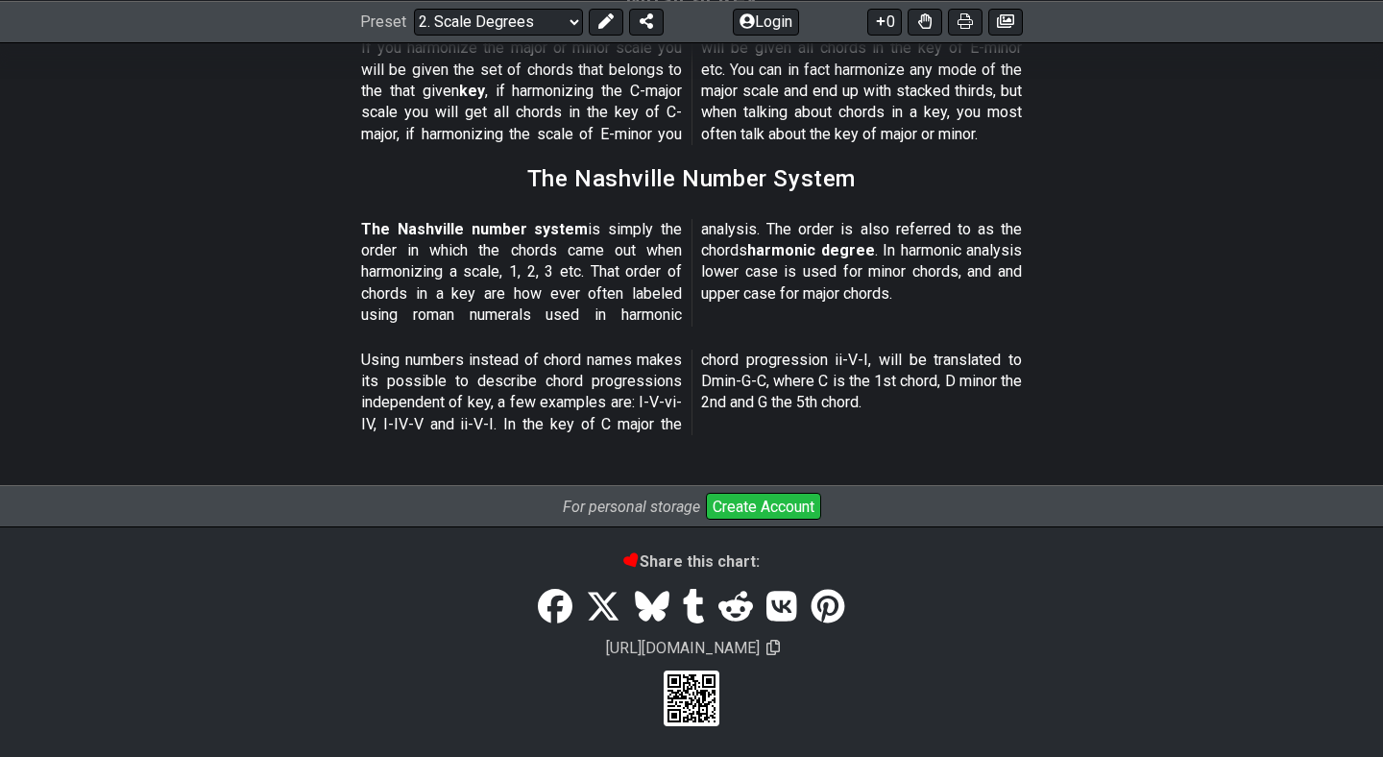
select select "/harmonizing-scales"
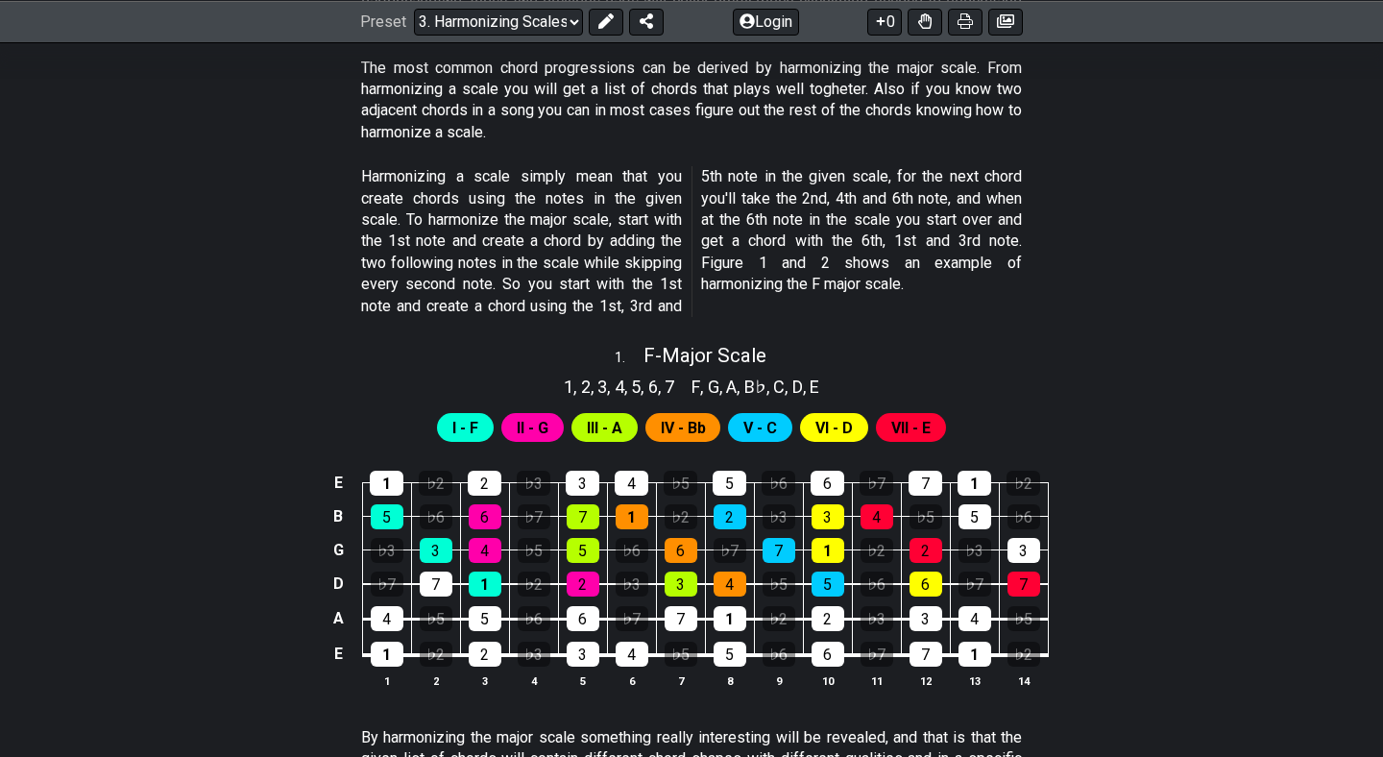
scroll to position [537, 0]
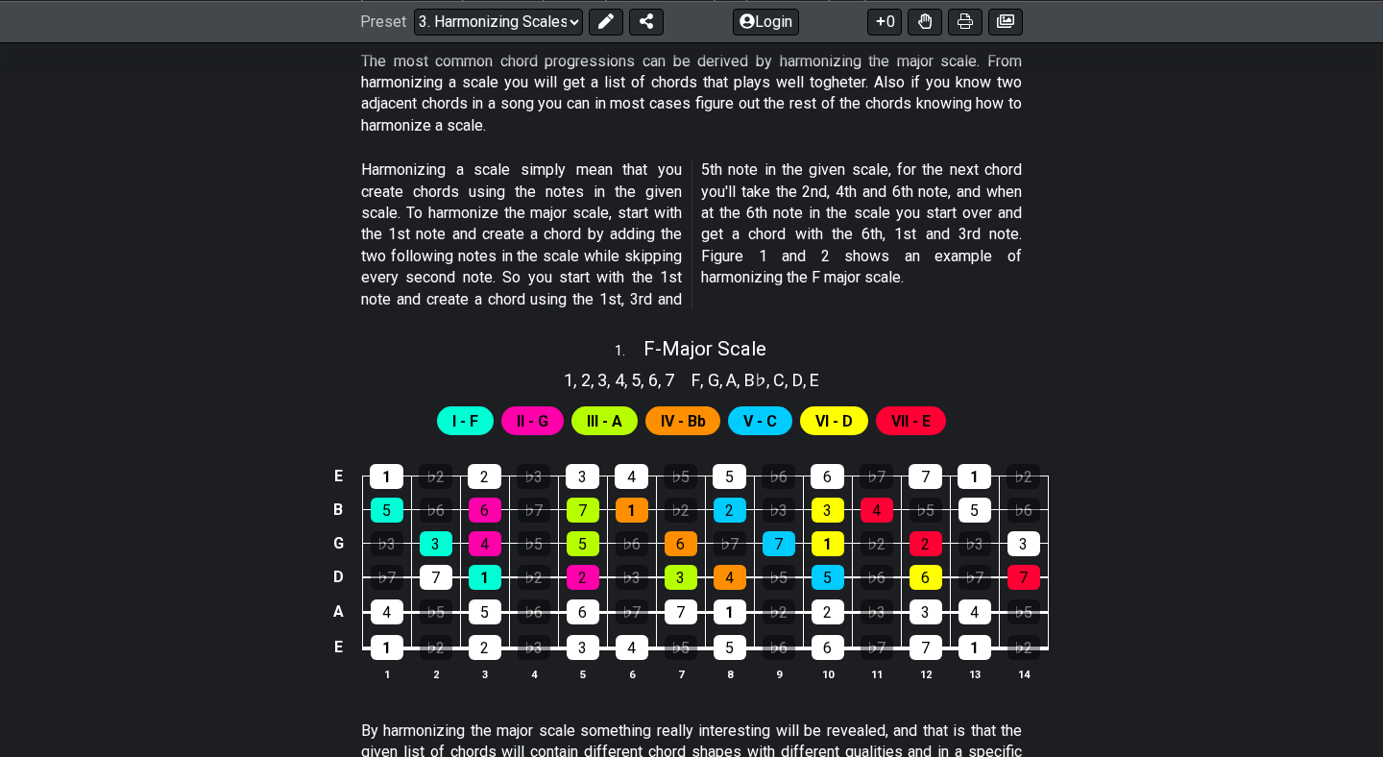
click at [455, 415] on span "I - F" at bounding box center [465, 421] width 26 height 28
click at [704, 350] on span "F - Major Scale" at bounding box center [704, 348] width 123 height 23
select select "F"
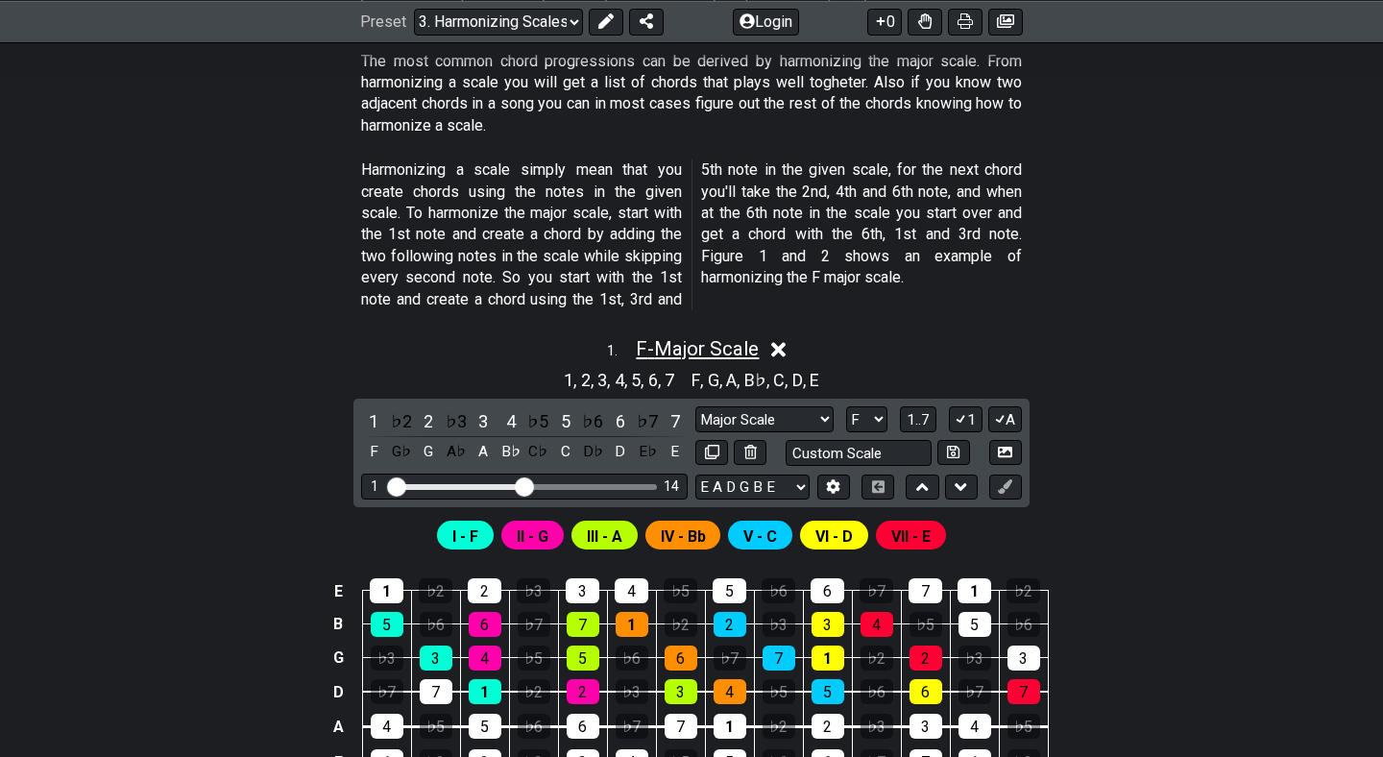
click at [704, 350] on span "F - Major Scale" at bounding box center [697, 348] width 123 height 23
